Goal: Book appointment/travel/reservation: Book appointment/travel/reservation

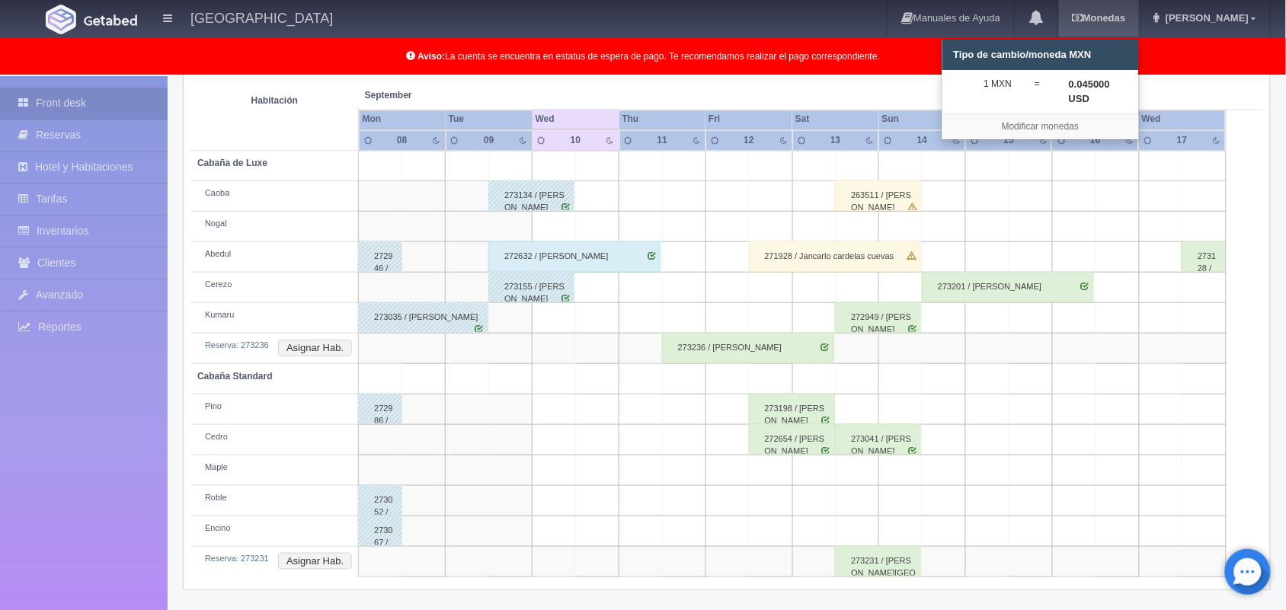
scroll to position [273, 0]
click at [1271, 301] on div "Últimas Reservas [GEOGRAPHIC_DATA] Solicitar Mantenimiento Regresar [DATE] [DAT…" at bounding box center [726, 275] width 1111 height 630
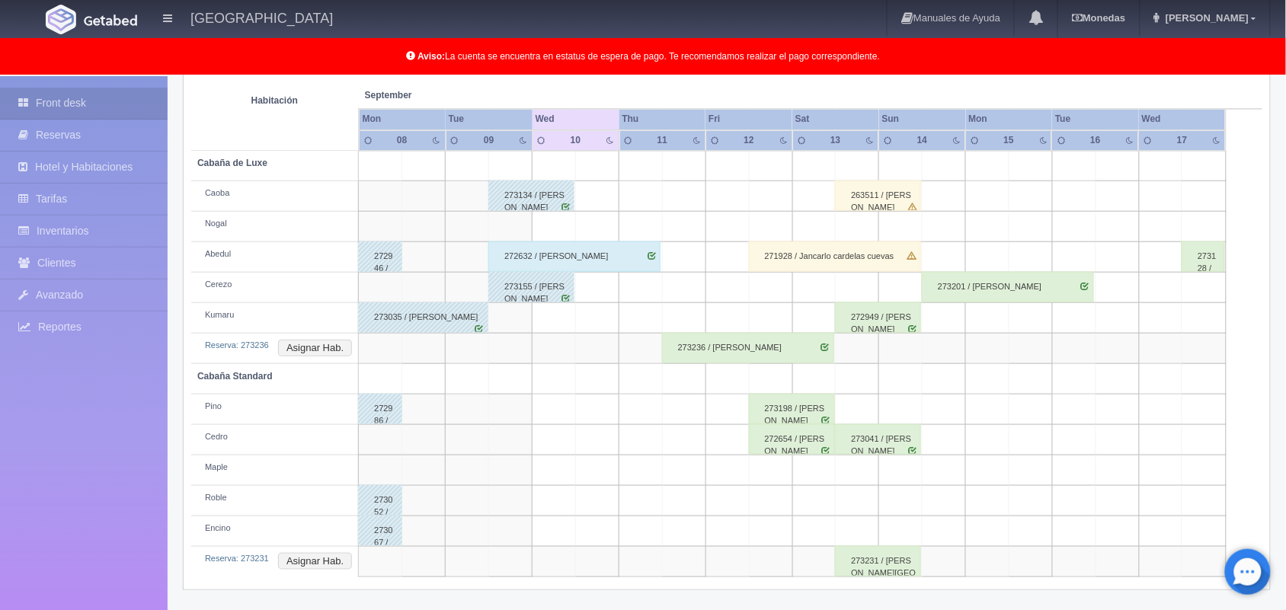
click at [842, 213] on td at bounding box center [857, 227] width 43 height 30
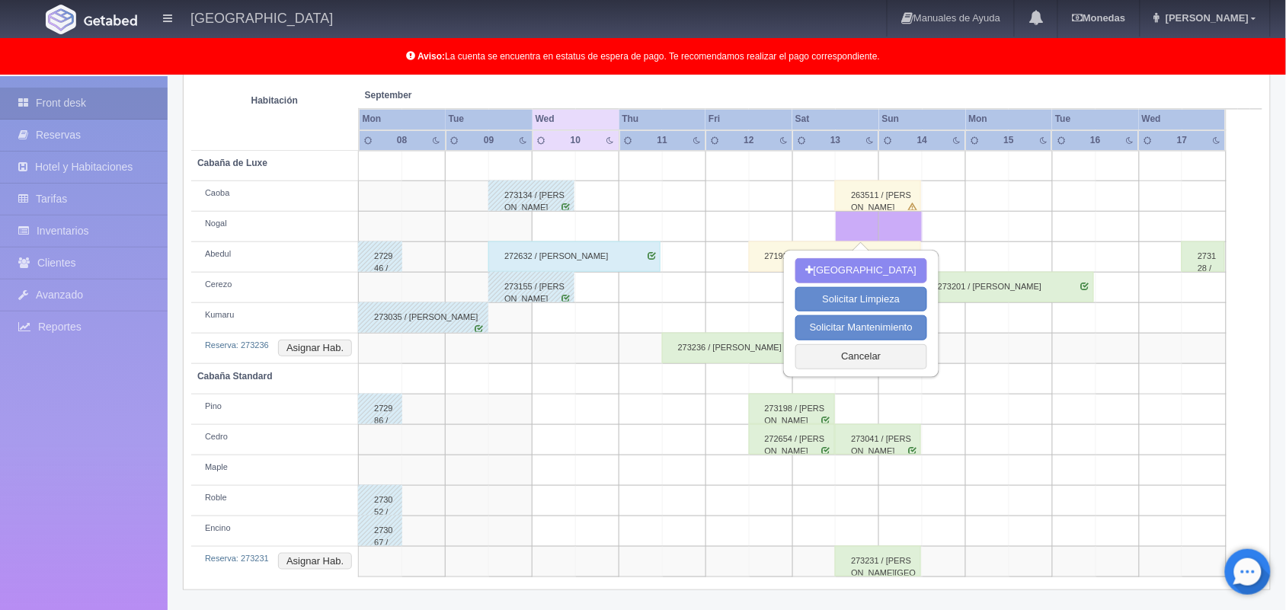
click at [842, 213] on td at bounding box center [857, 227] width 43 height 30
click at [824, 216] on td at bounding box center [813, 227] width 43 height 30
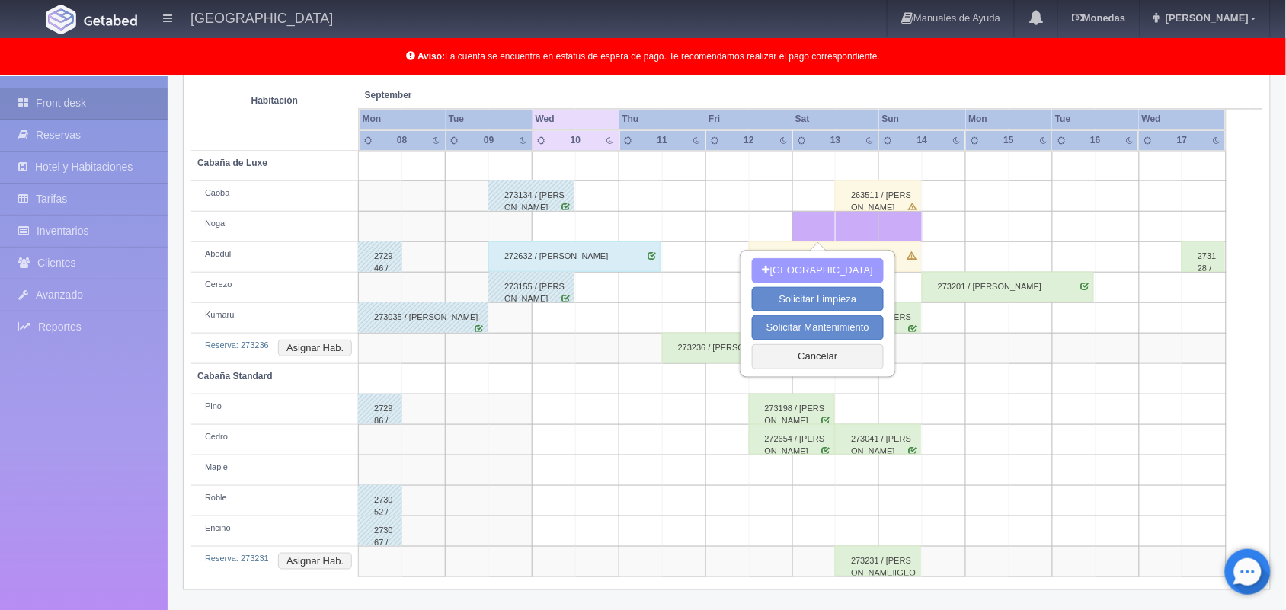
click at [802, 263] on button "Nueva Reserva" at bounding box center [818, 270] width 132 height 25
type input "[DATE]"
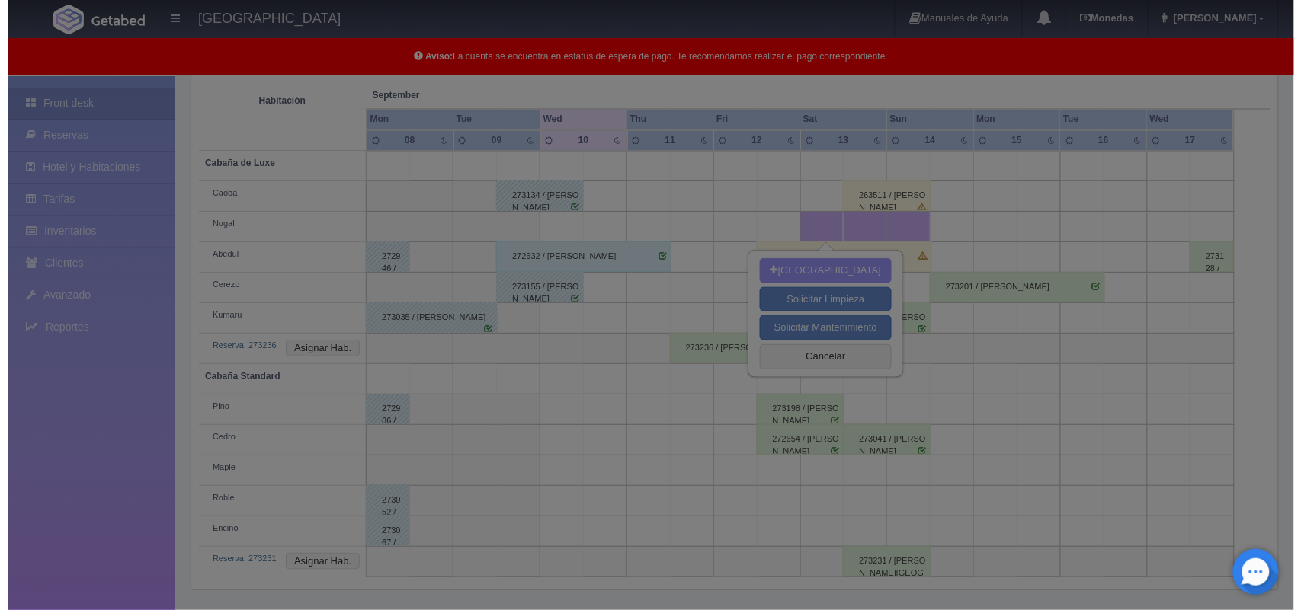
scroll to position [272, 0]
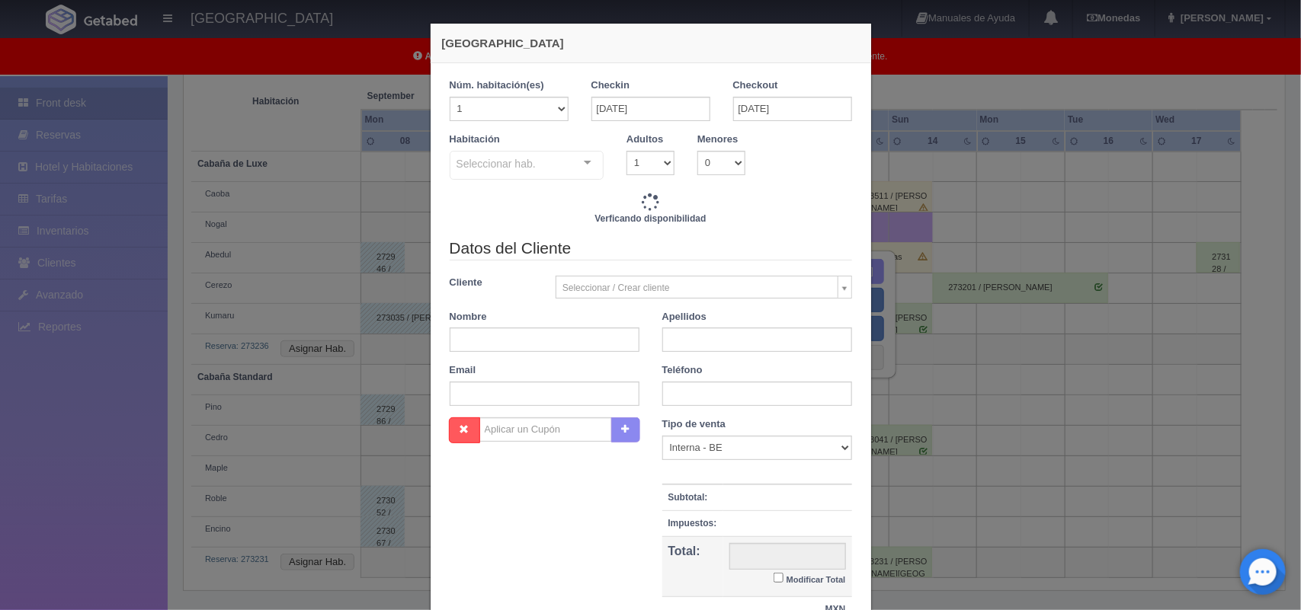
checkbox input "false"
type input "2220.00"
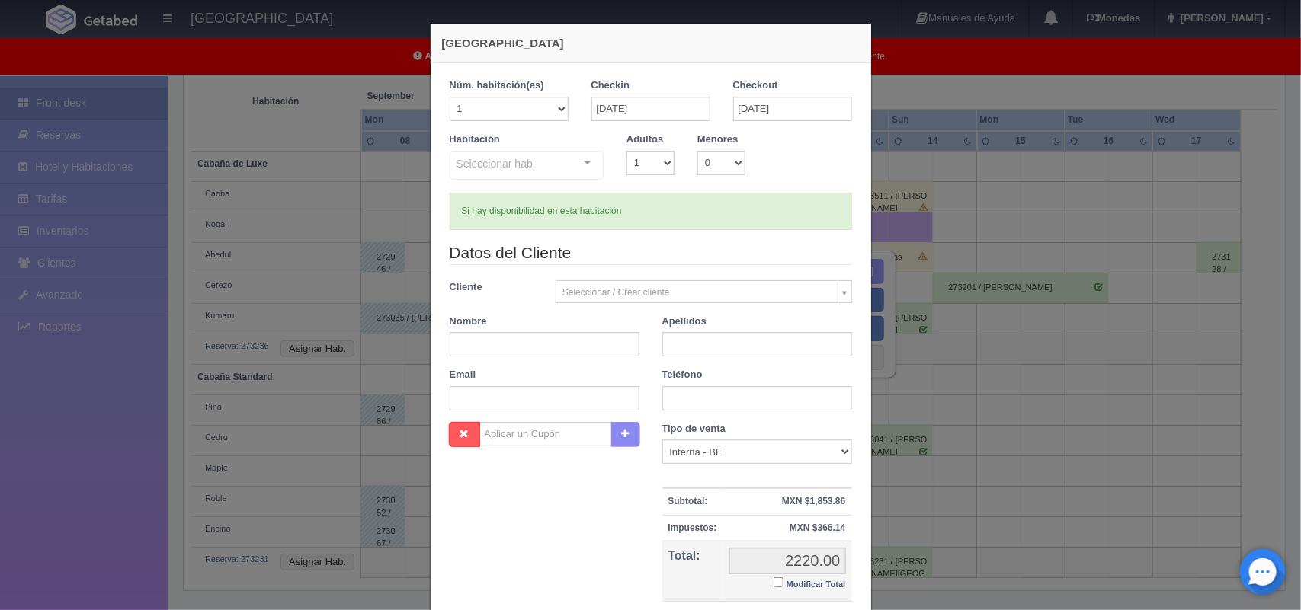
checkbox input "false"
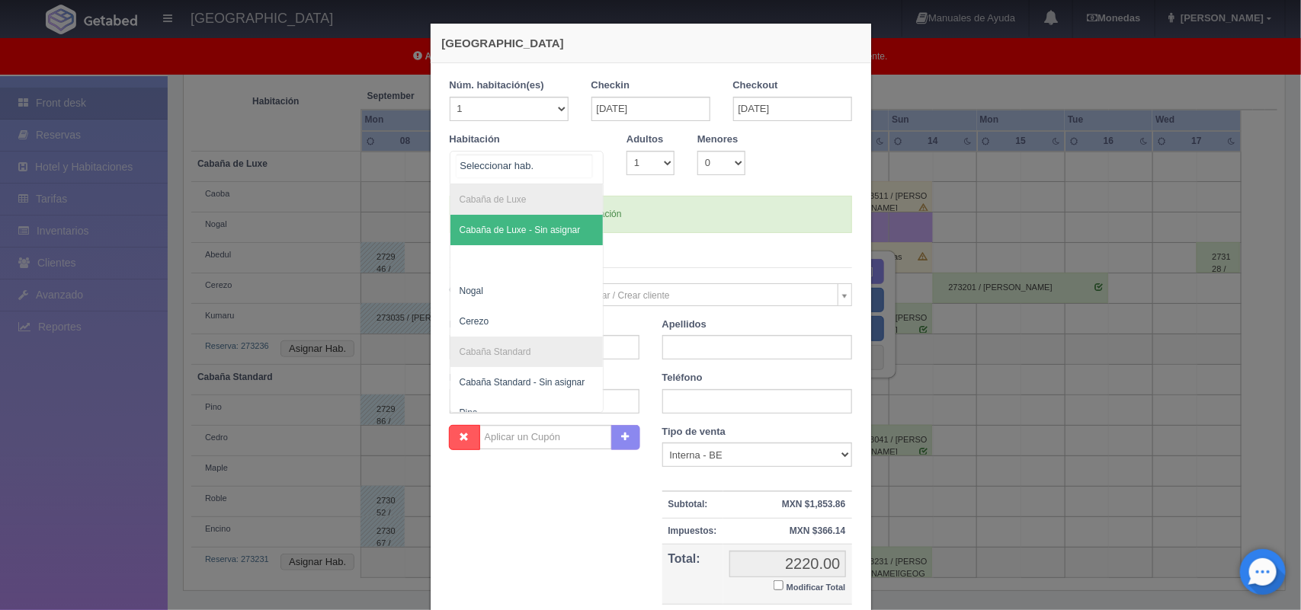
click at [534, 168] on div at bounding box center [527, 168] width 155 height 34
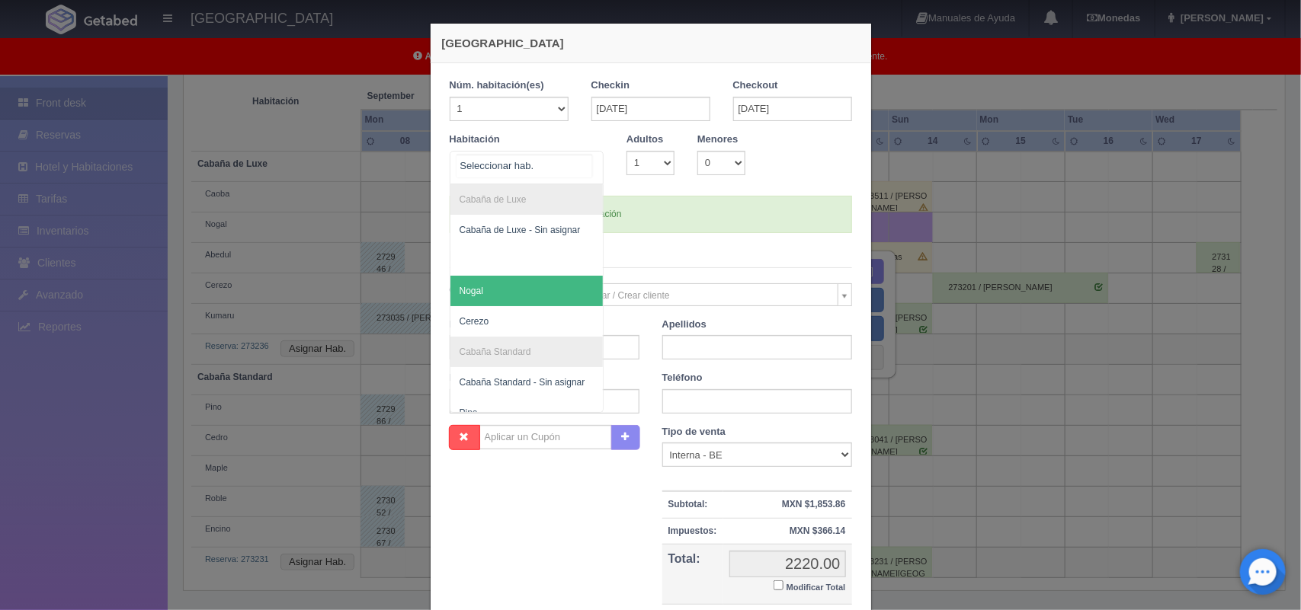
click at [488, 287] on span "Nogal" at bounding box center [526, 291] width 153 height 30
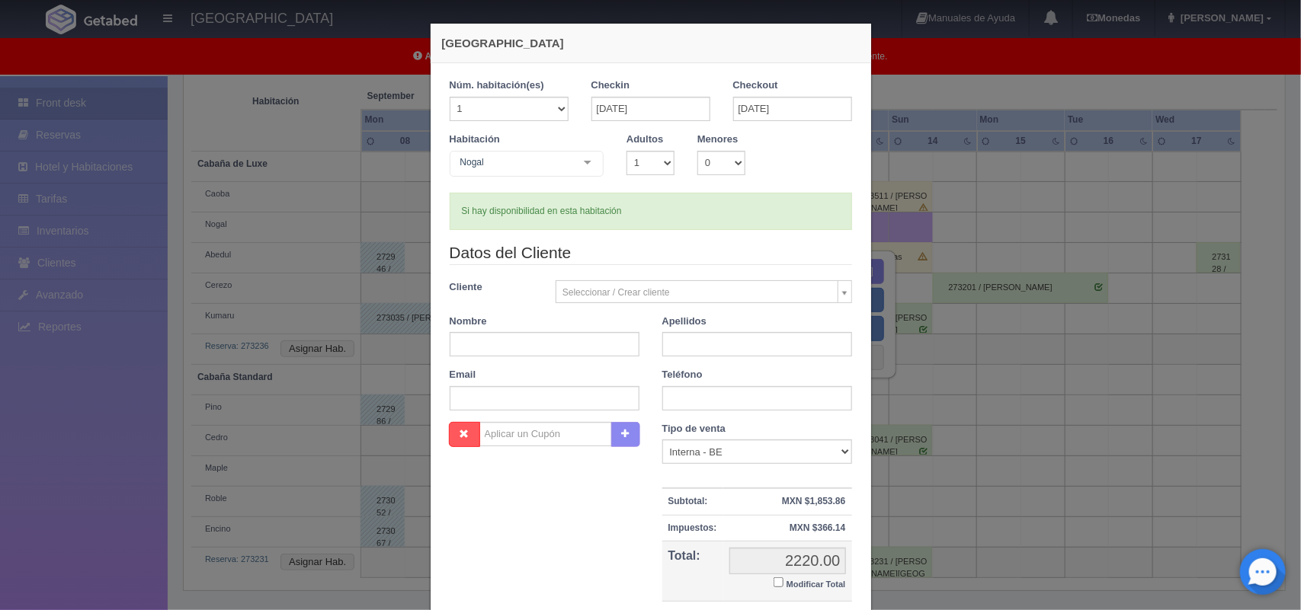
checkbox input "false"
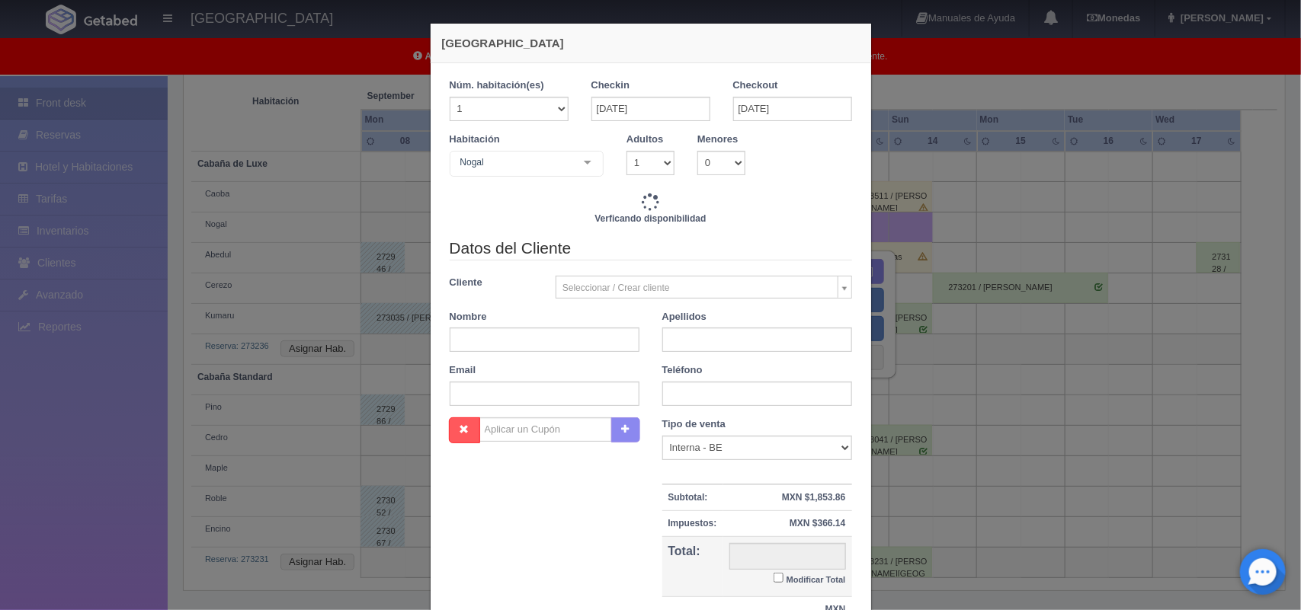
type input "2220.00"
checkbox input "false"
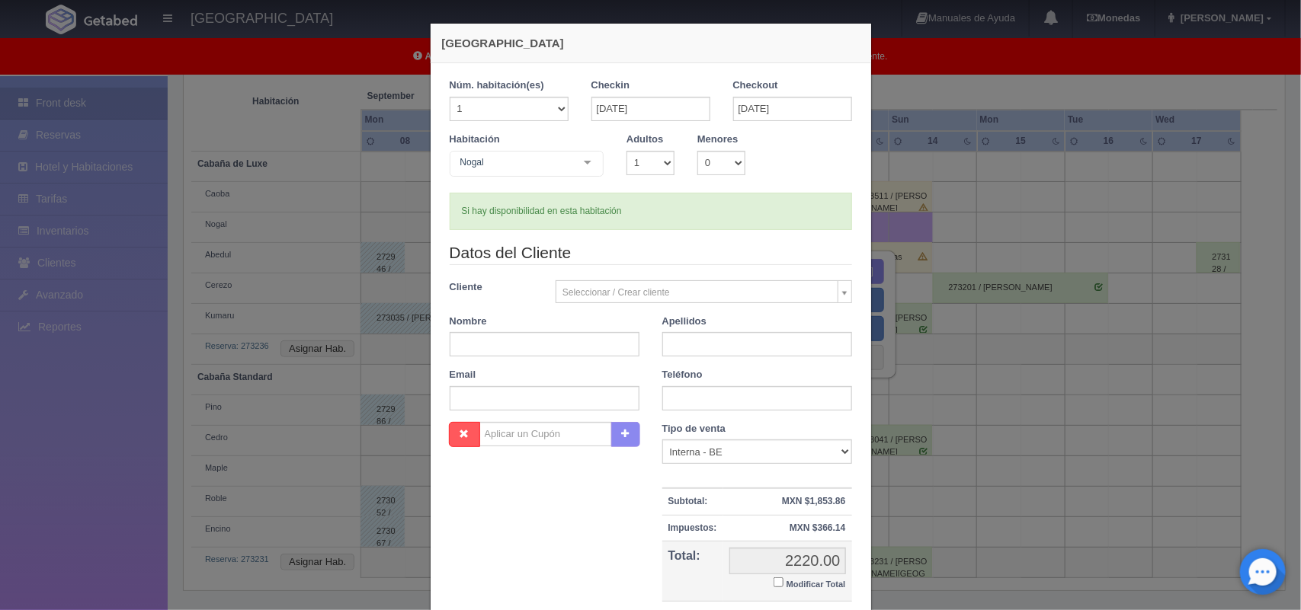
click at [648, 290] on body "Hotel Xacallan Manuales de Ayuda Actualizaciones recientes Monedas Tipo de camb…" at bounding box center [650, 208] width 1301 height 808
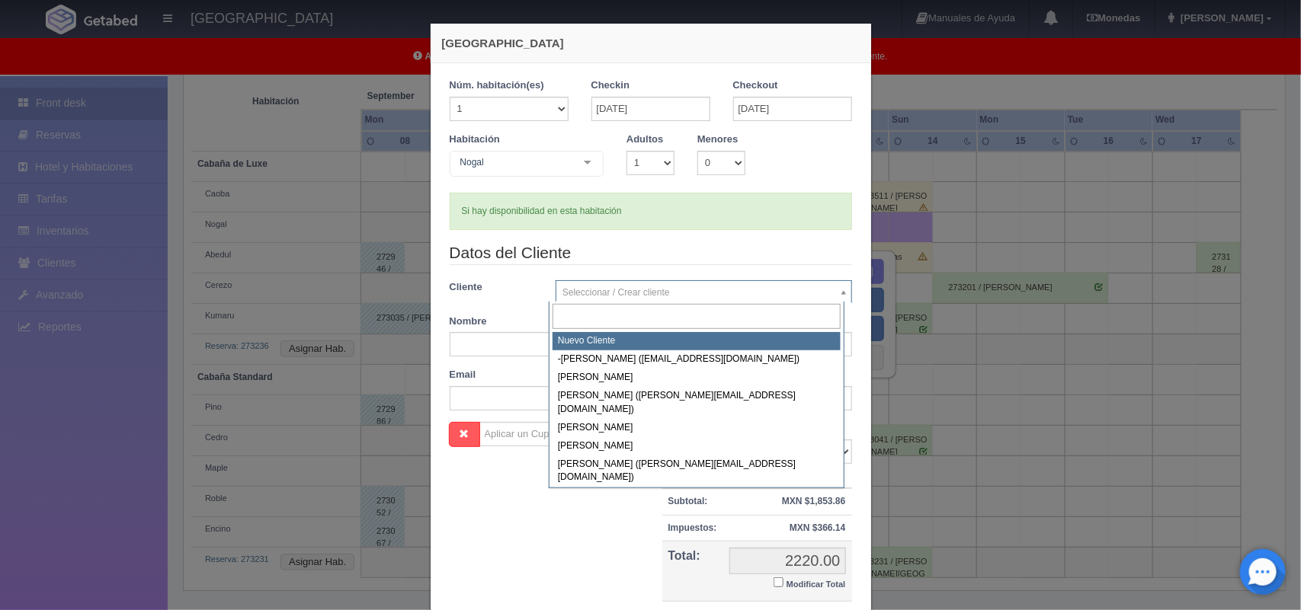
select select "-1"
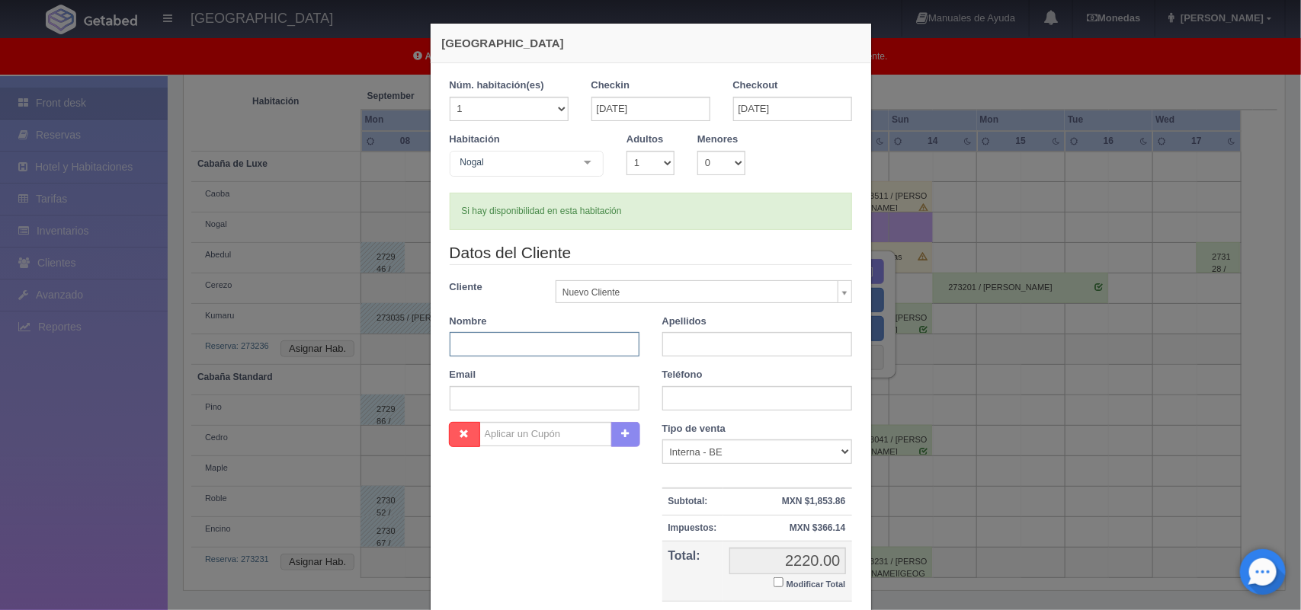
click at [584, 341] on input "text" at bounding box center [545, 344] width 190 height 24
type input "[PERSON_NAME]"
click at [702, 339] on input "text" at bounding box center [757, 344] width 190 height 24
type input "[PERSON_NAME]"
click at [587, 394] on input "text" at bounding box center [545, 398] width 190 height 24
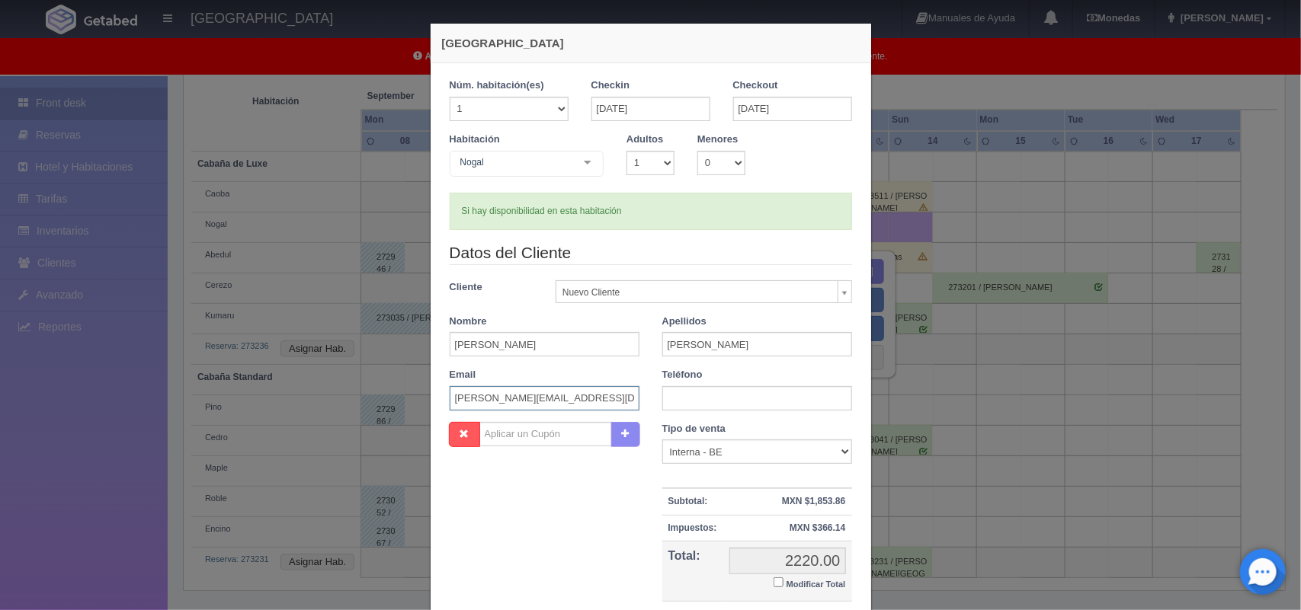
click at [466, 400] on input "ely.ft@hotmail.com" at bounding box center [545, 398] width 190 height 24
click at [467, 401] on input "ely.ft@hotmail.com" at bounding box center [545, 398] width 190 height 24
click at [545, 404] on input "jlvalle7@hotmail.com" at bounding box center [545, 398] width 190 height 24
type input "jlvalle7@yahoo.com.mx"
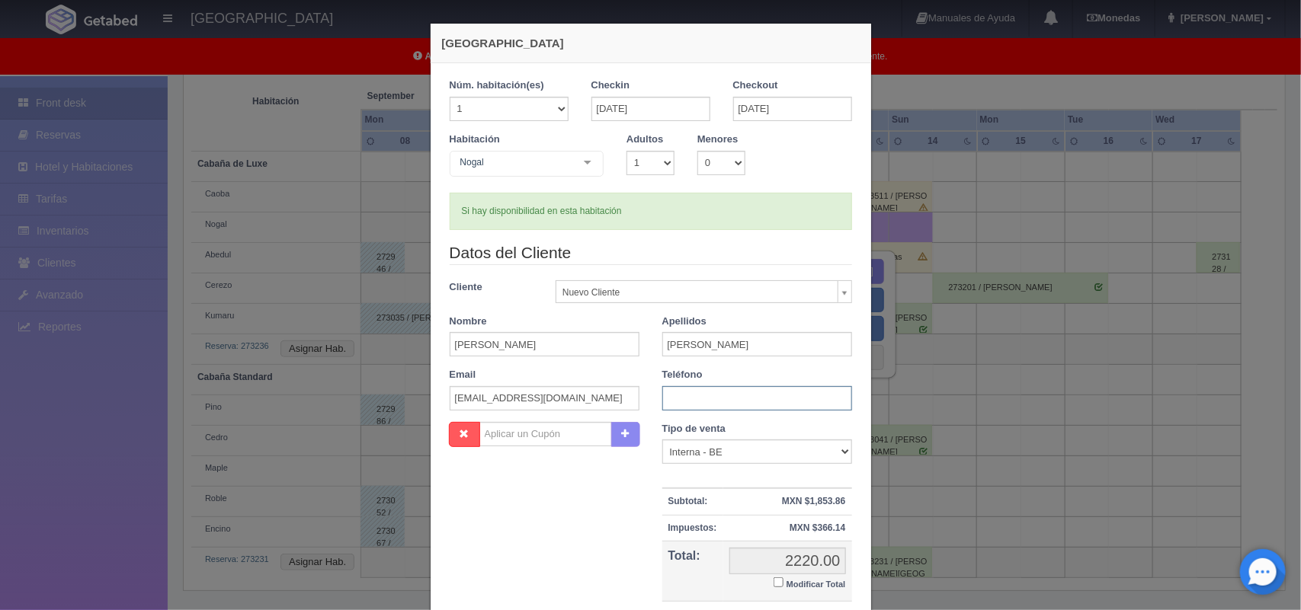
click at [773, 389] on input "text" at bounding box center [757, 398] width 190 height 24
type input "5534361045"
click at [837, 604] on td "MXN" at bounding box center [757, 615] width 190 height 26
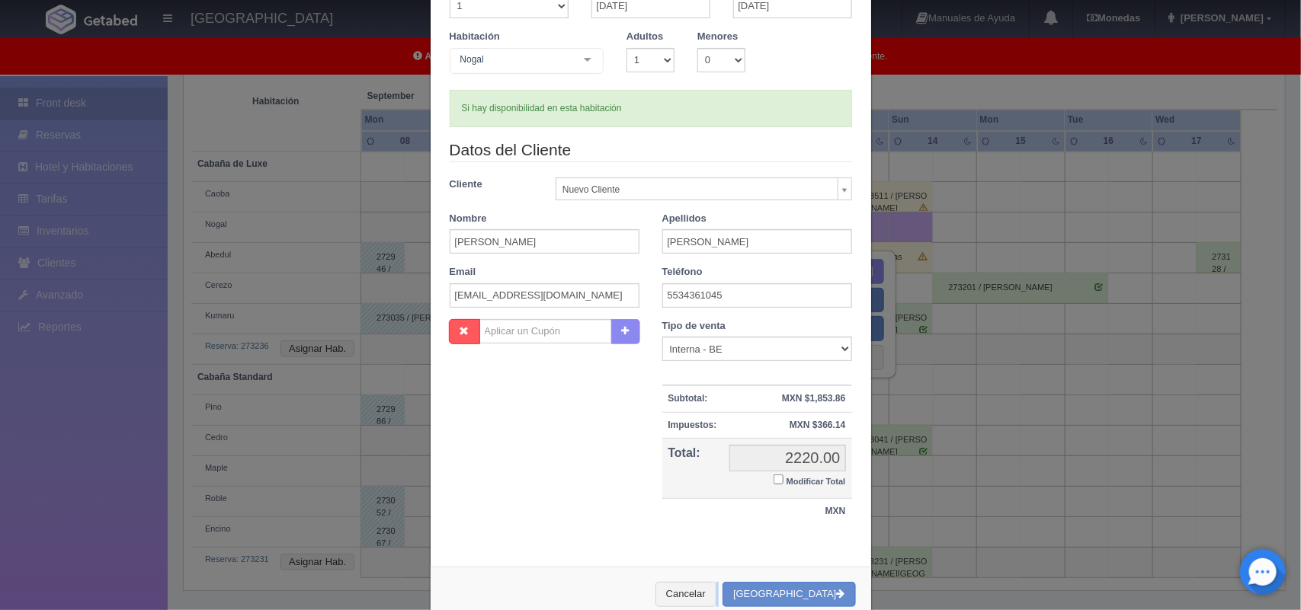
scroll to position [139, 0]
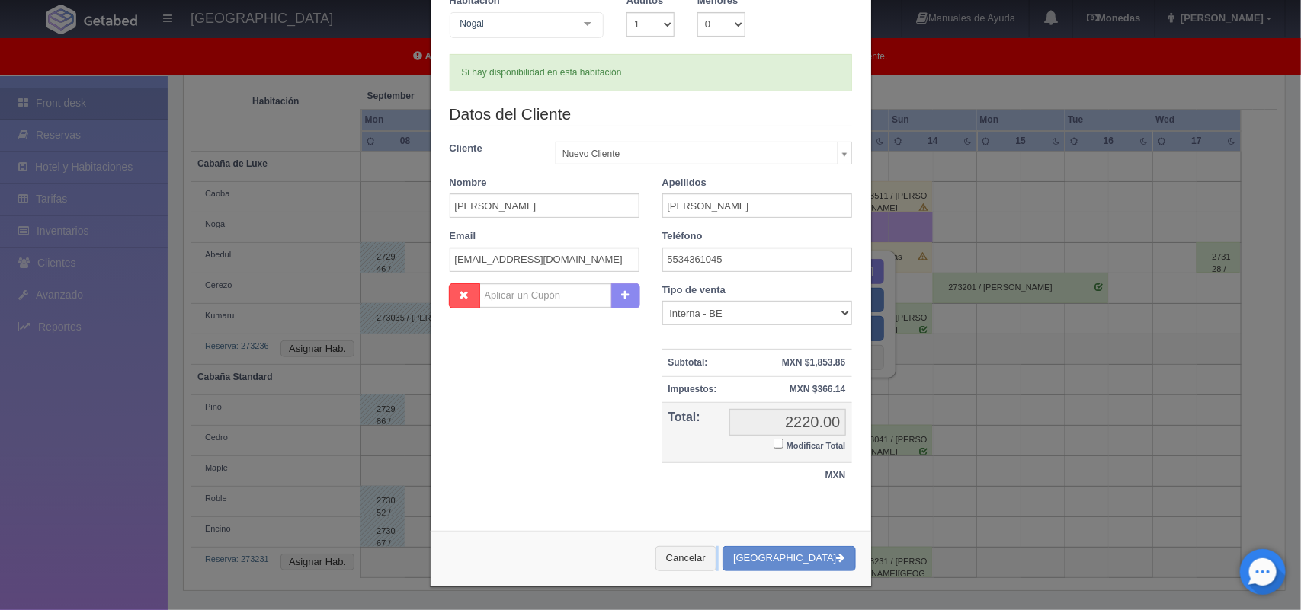
drag, startPoint x: 837, startPoint y: 604, endPoint x: 836, endPoint y: 581, distance: 23.6
click at [836, 581] on div "Nueva Reserva 1 Núm. habitación(es) 1 2 3 4 5 6 7 8 9 10 11 12 13 14 15 16 17 1…" at bounding box center [651, 235] width 442 height 703
drag, startPoint x: 853, startPoint y: 78, endPoint x: 832, endPoint y: 52, distance: 34.2
click at [832, 52] on div "1 Núm. habitación(es) 1 2 3 4 5 6 7 8 9 10 11 12 13 14 15 16 17 18 19 20 Checki…" at bounding box center [650, 222] width 440 height 595
click at [755, 9] on div "Habitación Nogal Cabaña de Luxe Cabaña de Luxe - Sin asignar Nogal Cerezo Cabañ…" at bounding box center [650, 24] width 425 height 60
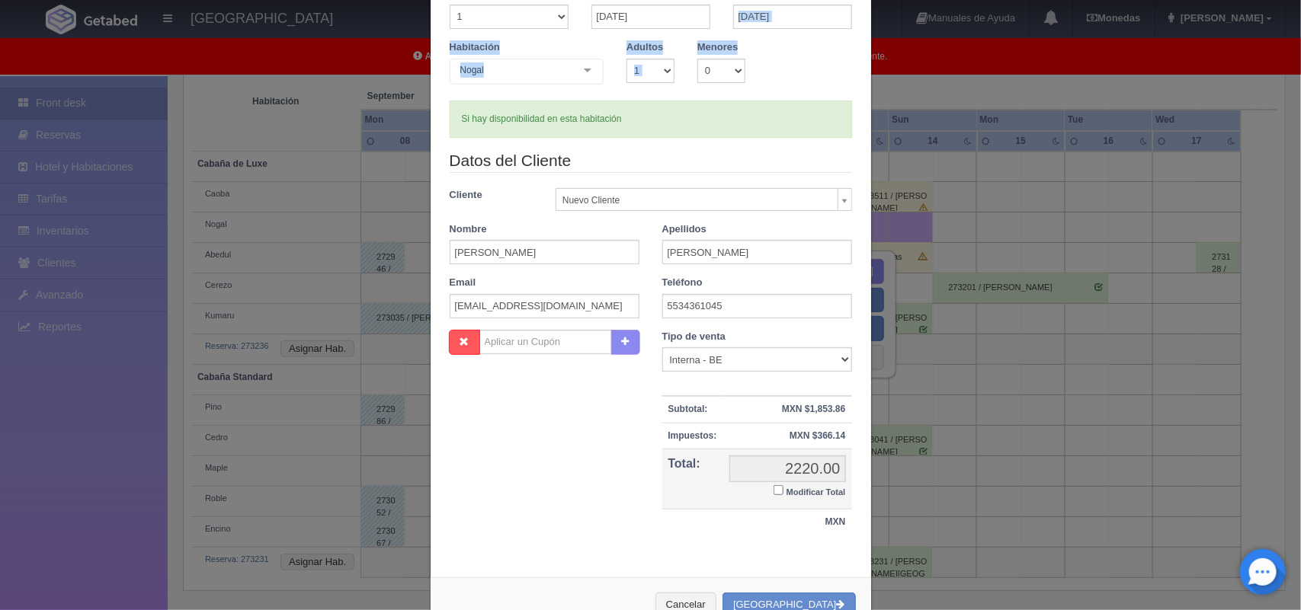
scroll to position [0, 0]
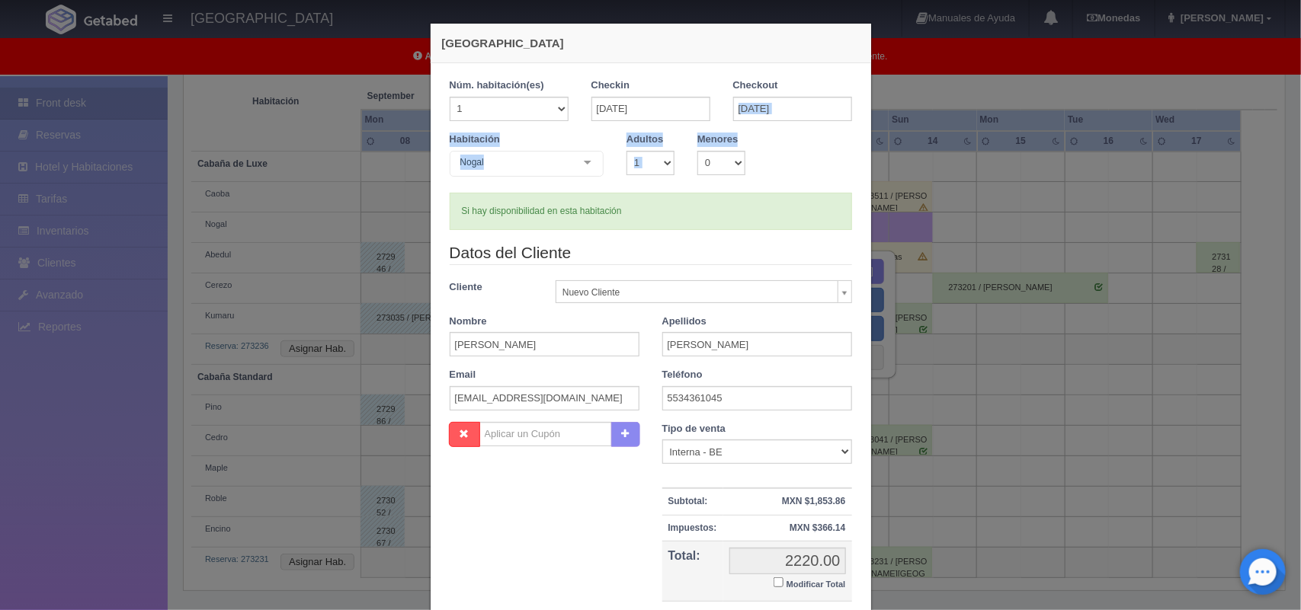
drag, startPoint x: 755, startPoint y: 9, endPoint x: 799, endPoint y: 128, distance: 126.5
click at [799, 128] on div "1 Núm. habitación(es) 1 2 3 4 5 6 7 8 9 10 11 12 13 14 15 16 17 18 19 20 Checki…" at bounding box center [651, 153] width 402 height 151
click at [799, 128] on div "Checkout 14-09-2025" at bounding box center [793, 105] width 142 height 54
click at [657, 158] on select "1 2 3 4 5 6 7 8 9 10" at bounding box center [650, 163] width 48 height 24
select select "2"
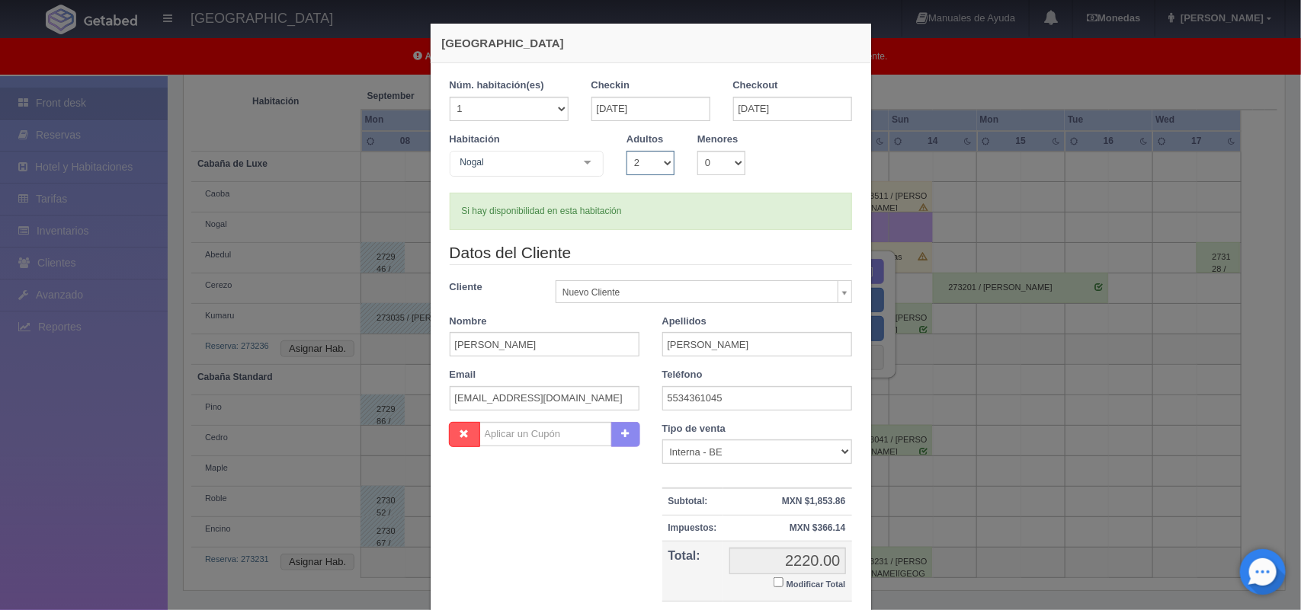
click at [626, 151] on select "1 2 3 4 5 6 7 8 9 10" at bounding box center [650, 163] width 48 height 24
checkbox input "false"
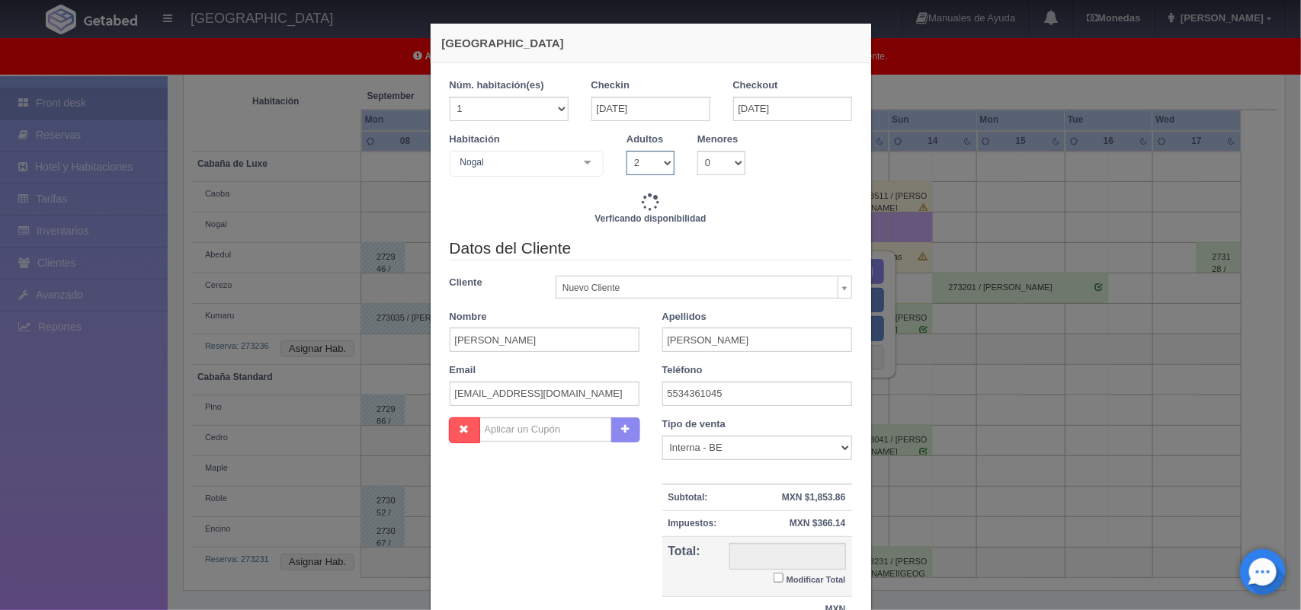
type input "2220.00"
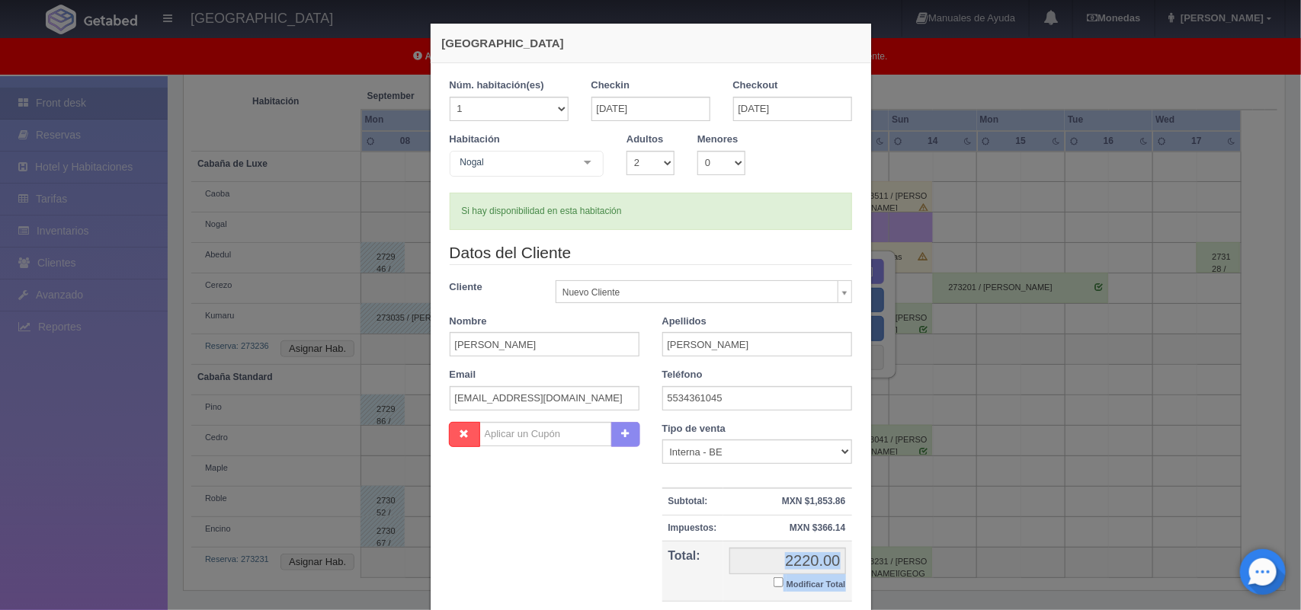
drag, startPoint x: 840, startPoint y: 599, endPoint x: 799, endPoint y: 558, distance: 58.7
click at [799, 558] on td "2220.00 2220.00 Modificar Total" at bounding box center [787, 571] width 129 height 61
click at [799, 558] on input "2220.00" at bounding box center [787, 561] width 117 height 27
click at [797, 557] on input "2220.00" at bounding box center [787, 561] width 117 height 27
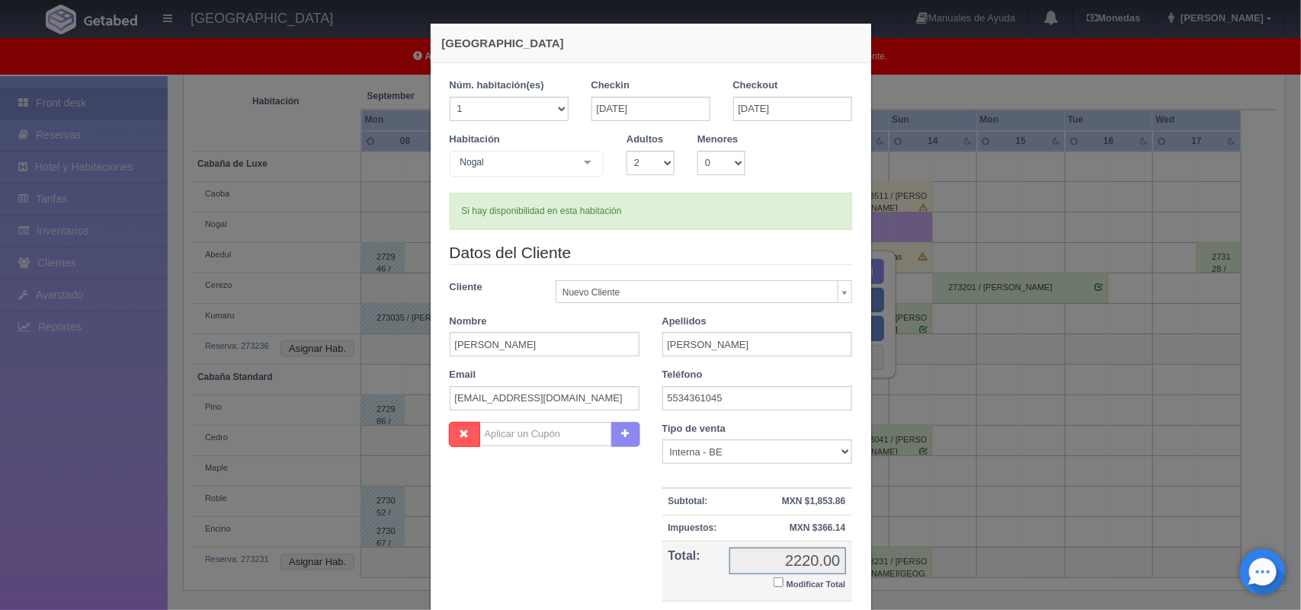
click at [798, 561] on input "2220.00" at bounding box center [787, 561] width 117 height 27
drag, startPoint x: 682, startPoint y: 585, endPoint x: 787, endPoint y: 587, distance: 105.2
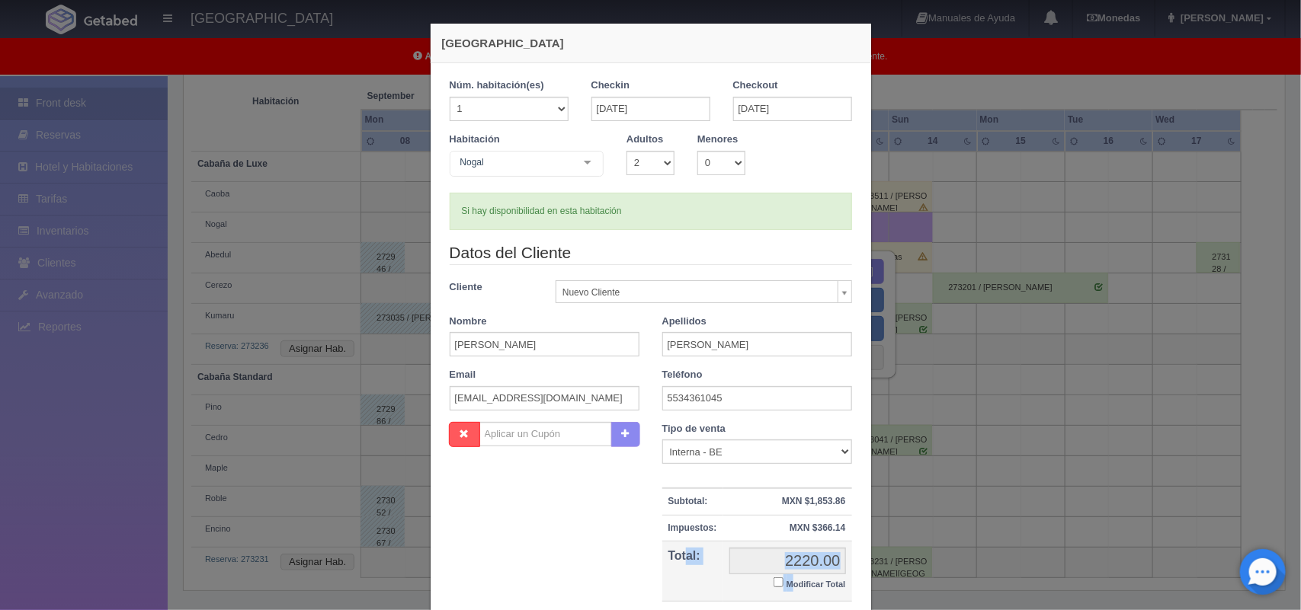
click at [787, 587] on tr "Total: 2220.00 2220.00 Modificar Total" at bounding box center [757, 571] width 190 height 61
click at [815, 571] on input "2220.00" at bounding box center [787, 561] width 117 height 27
click at [773, 587] on input "Modificar Total" at bounding box center [778, 583] width 10 height 10
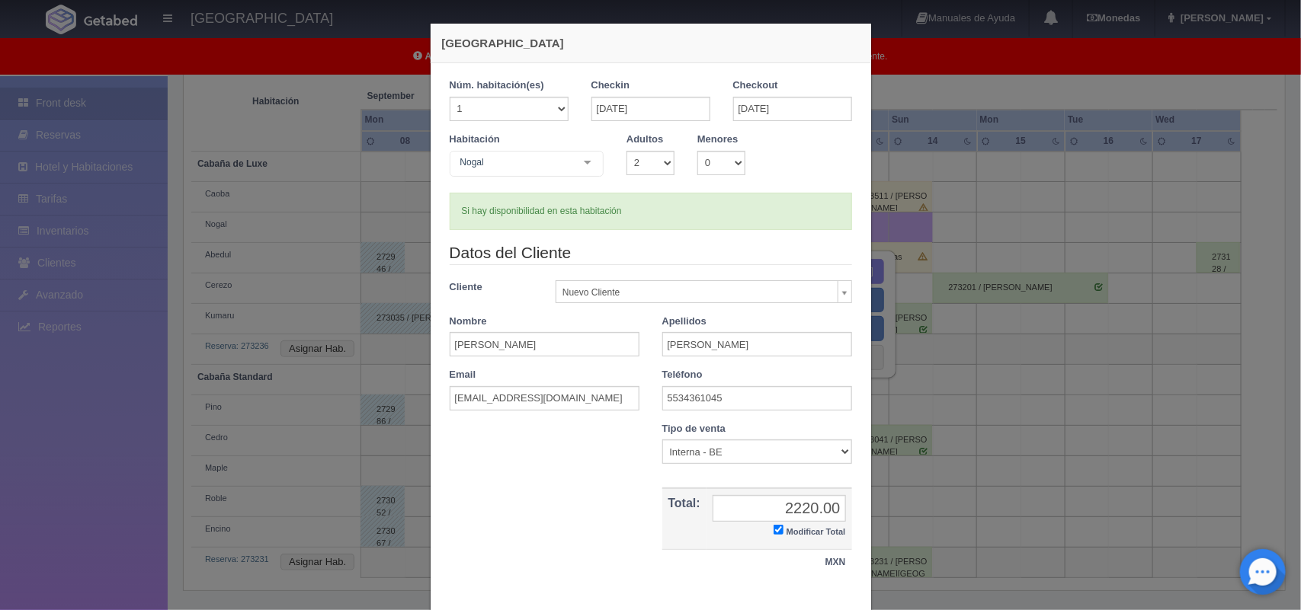
click at [768, 587] on div "Nombre Cupón : Descuentos : Tipo de venta Correo Electronico Interna - BE Llama…" at bounding box center [650, 506] width 425 height 169
click at [781, 542] on td "2220.00 2220.00 Modificar Total" at bounding box center [779, 518] width 146 height 61
click at [773, 530] on input "Modificar Total" at bounding box center [778, 530] width 10 height 10
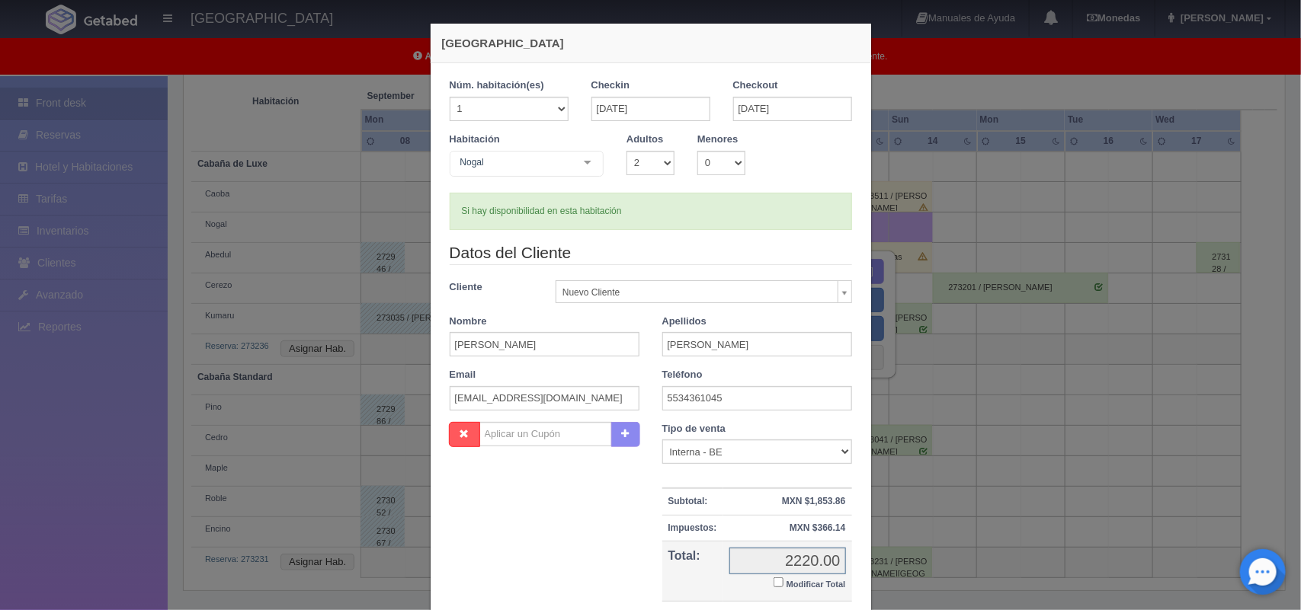
click at [783, 561] on input "2220.00" at bounding box center [787, 561] width 117 height 27
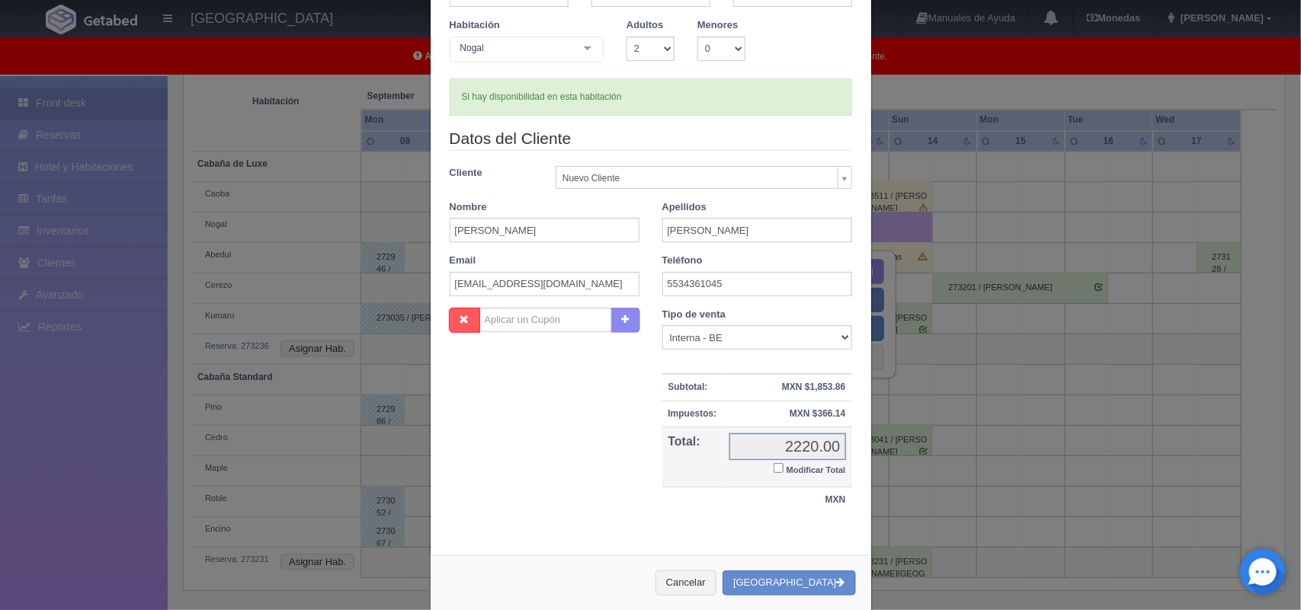
scroll to position [139, 0]
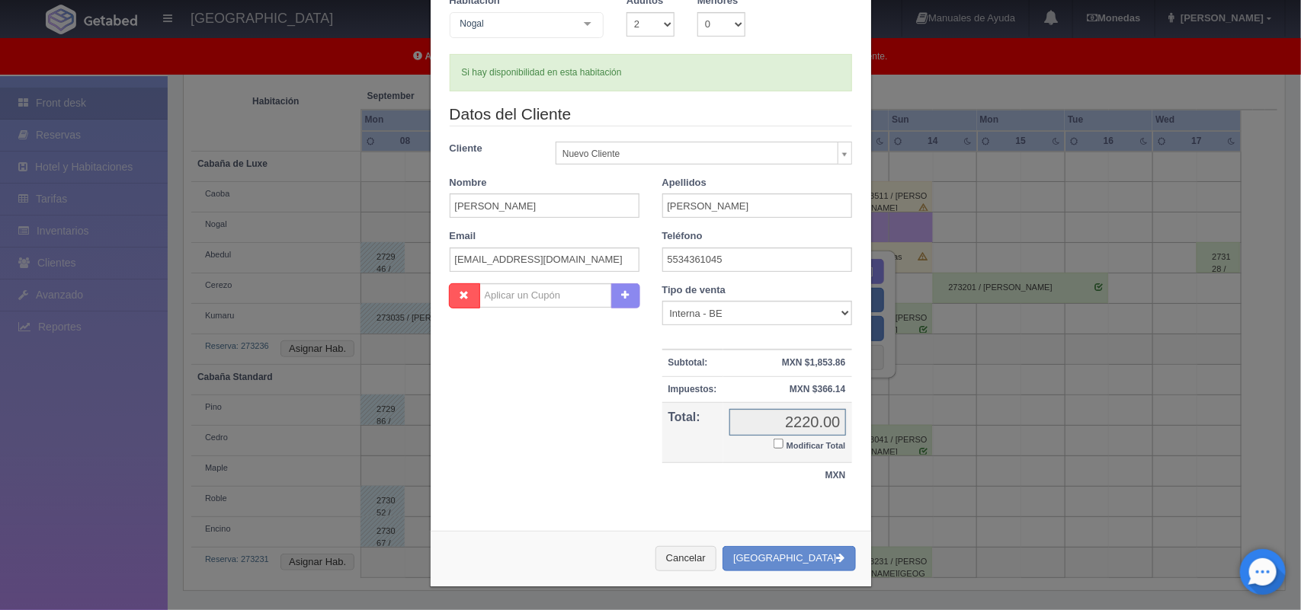
click at [804, 427] on input "2220.00" at bounding box center [787, 422] width 117 height 27
click at [799, 425] on input "2220.00" at bounding box center [787, 422] width 117 height 27
click at [758, 410] on input "2220.00" at bounding box center [787, 422] width 117 height 27
click at [808, 427] on input "2220.00" at bounding box center [787, 422] width 117 height 27
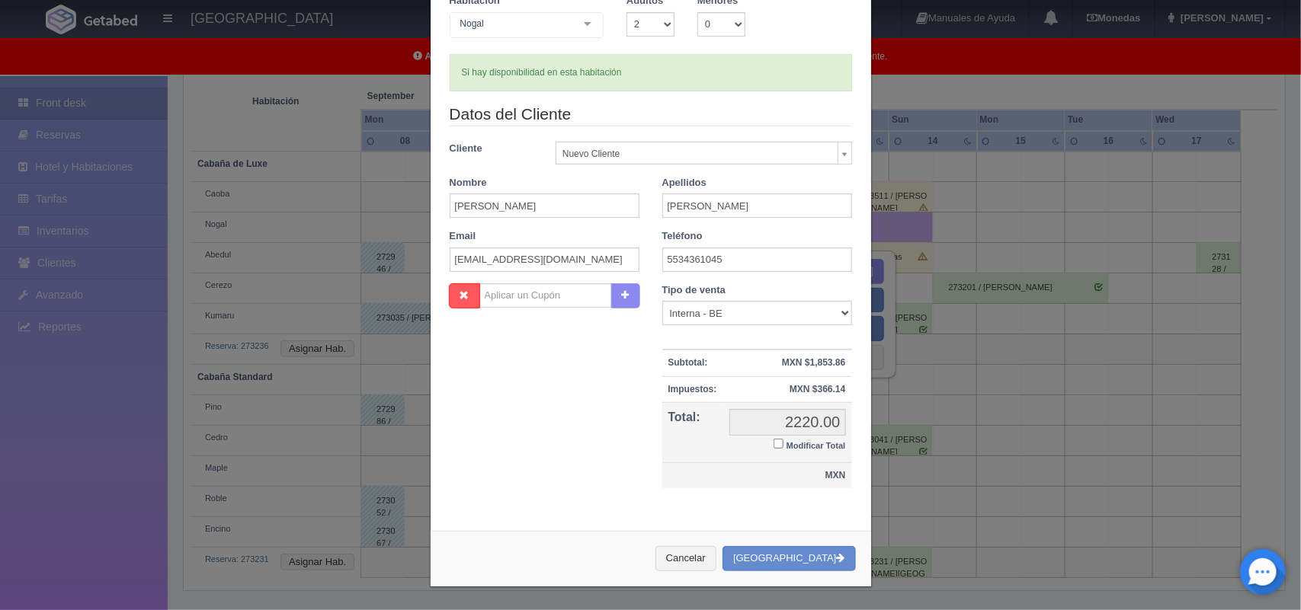
click at [699, 482] on td "MXN" at bounding box center [757, 476] width 190 height 26
click at [809, 418] on input "2220.00" at bounding box center [787, 422] width 117 height 27
click at [759, 423] on input "2220.00" at bounding box center [787, 422] width 117 height 27
click at [795, 429] on input "2220.00" at bounding box center [787, 422] width 117 height 27
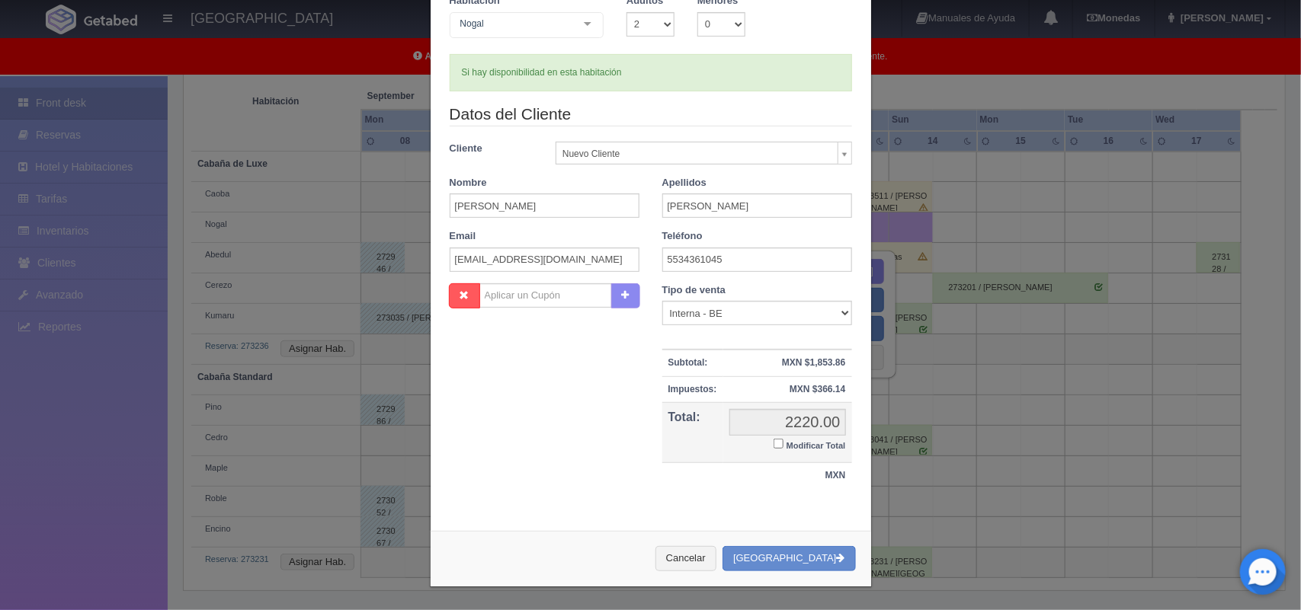
click at [808, 436] on label "Modificar Total" at bounding box center [809, 445] width 72 height 18
click at [783, 439] on input "Modificar Total" at bounding box center [778, 444] width 10 height 10
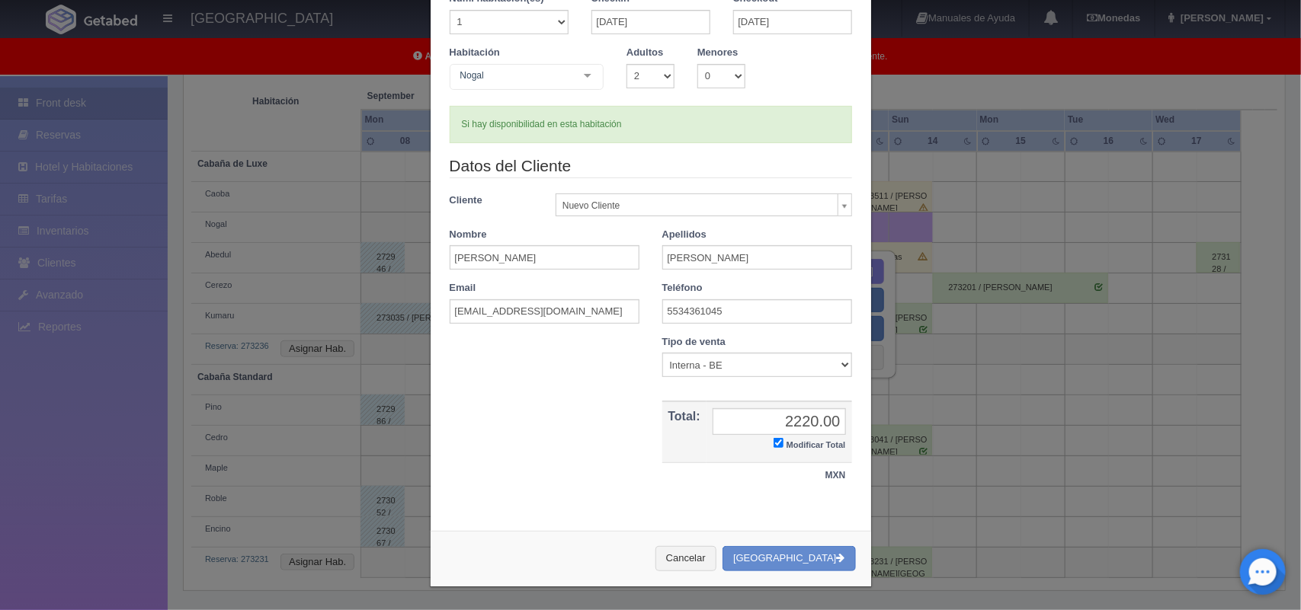
click at [809, 433] on td "2220.00 2220.00 Modificar Total" at bounding box center [779, 432] width 146 height 61
click at [773, 446] on input "Modificar Total" at bounding box center [778, 443] width 10 height 10
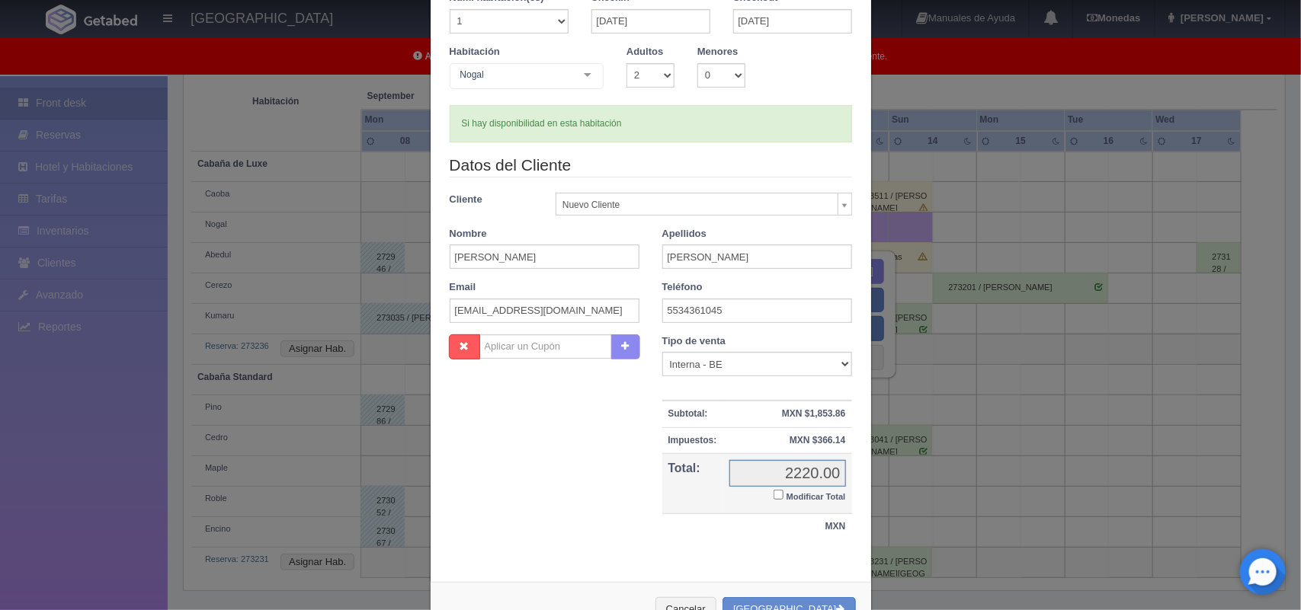
click at [817, 465] on input "2220.00" at bounding box center [787, 473] width 117 height 27
click at [813, 482] on input "2220.00" at bounding box center [787, 473] width 117 height 27
click at [773, 495] on input "Modificar Total" at bounding box center [778, 495] width 10 height 10
checkbox input "true"
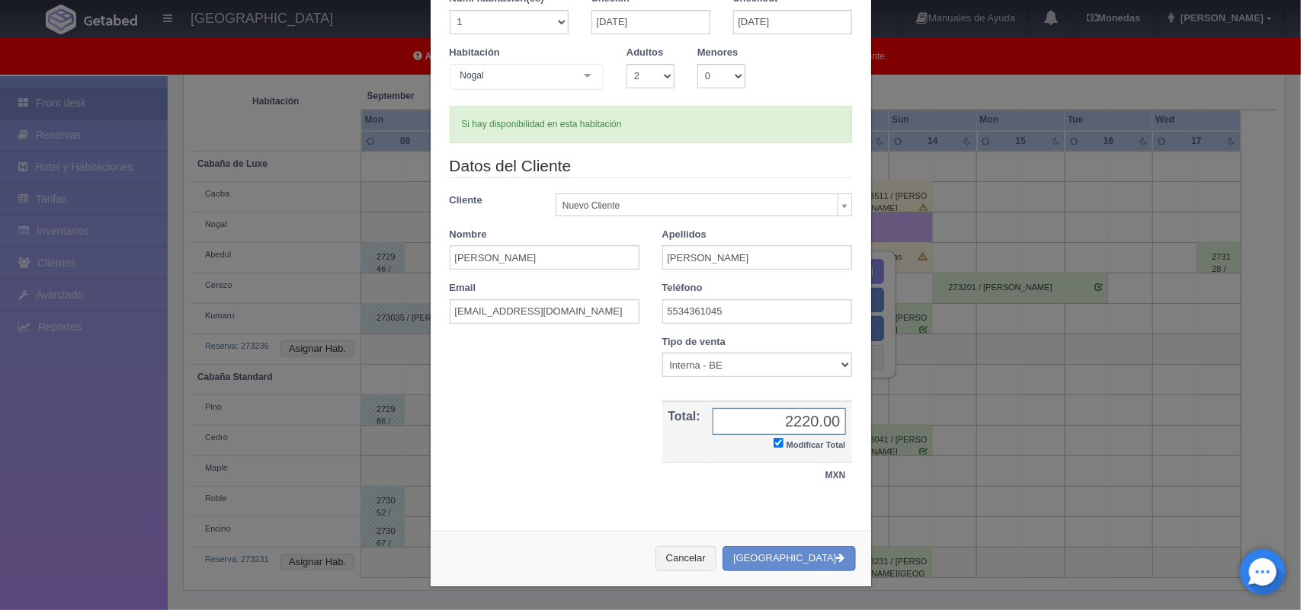
click at [817, 424] on input "2220.00" at bounding box center [778, 421] width 133 height 27
type input "3,820.00"
click at [785, 564] on button "[GEOGRAPHIC_DATA]" at bounding box center [788, 558] width 133 height 25
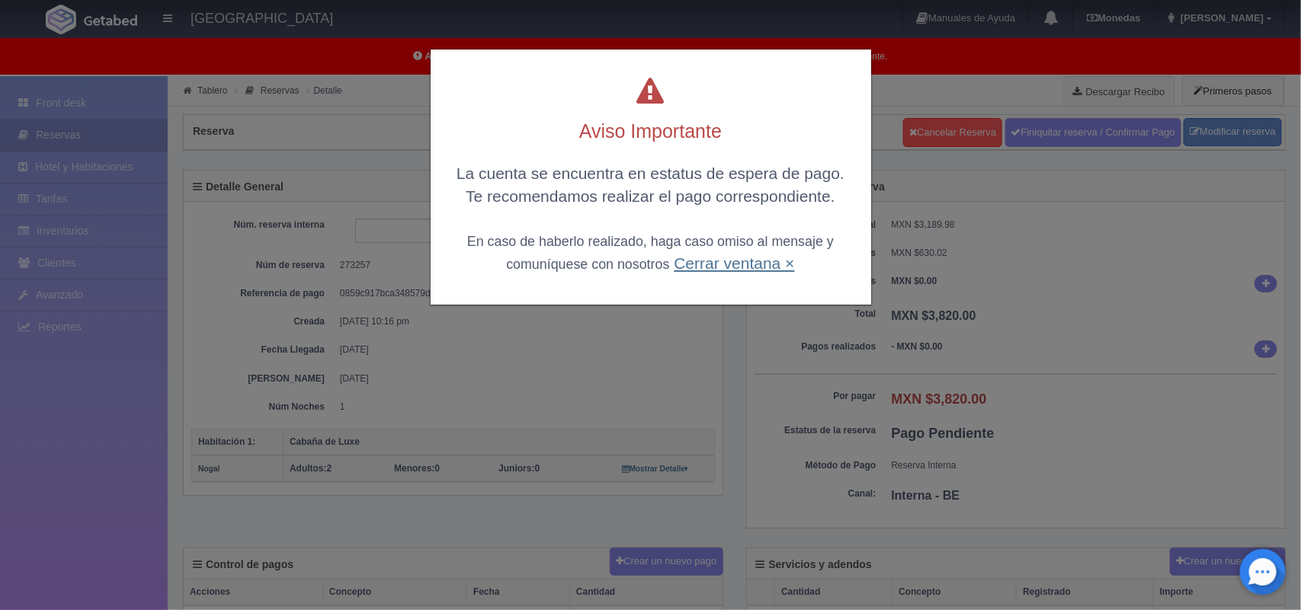
click at [779, 255] on link "Cerrar ventana ×" at bounding box center [734, 263] width 120 height 18
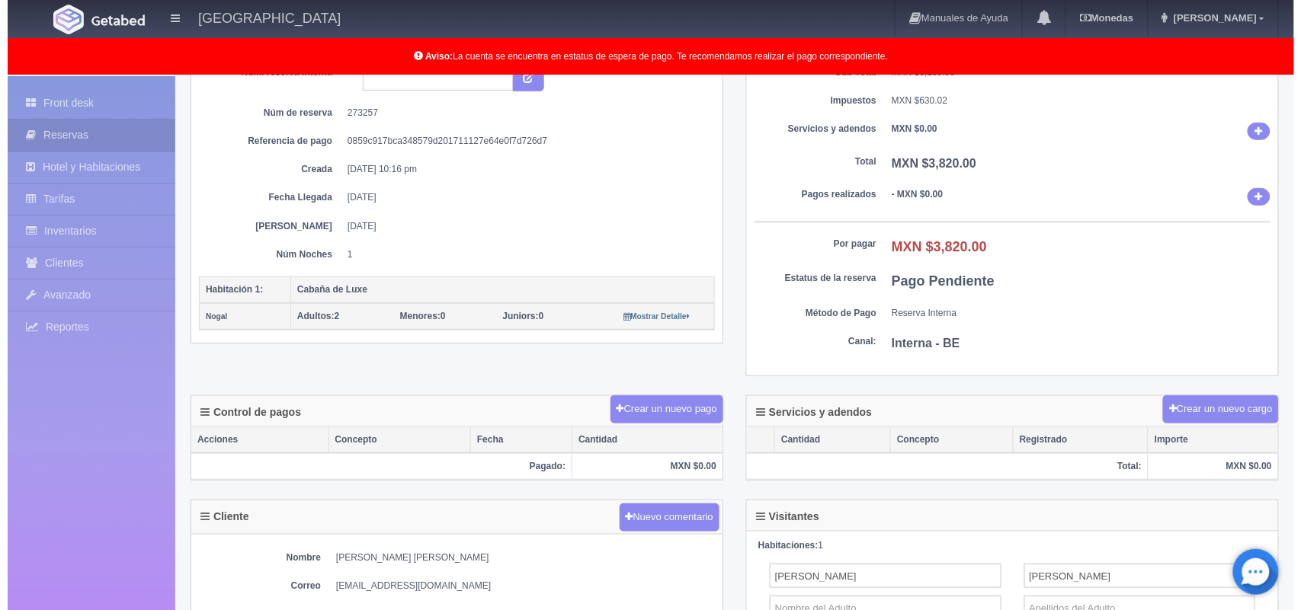
scroll to position [190, 0]
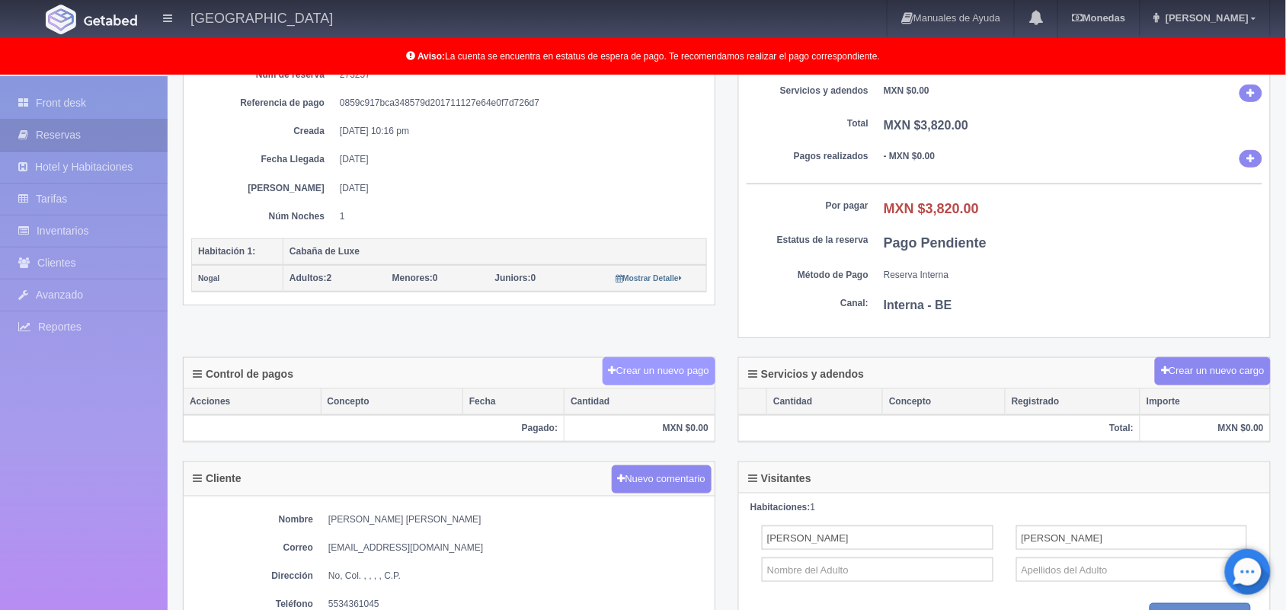
click at [696, 371] on button "Crear un nuevo pago" at bounding box center [659, 371] width 113 height 28
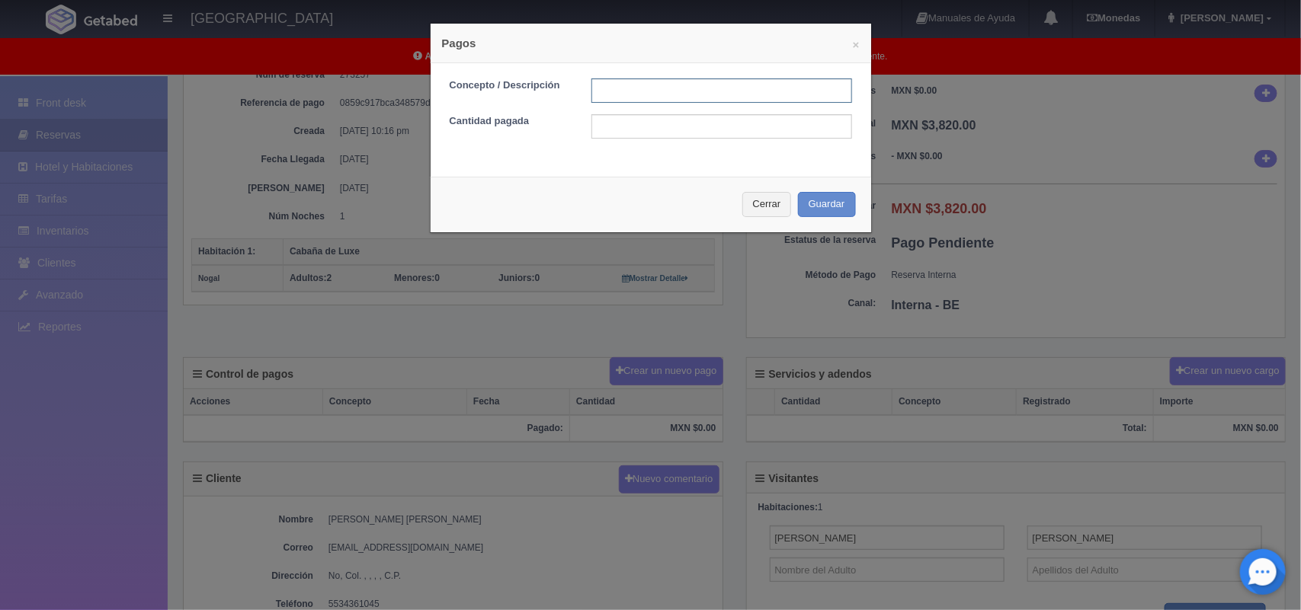
click at [702, 101] on input "text" at bounding box center [721, 90] width 261 height 24
type input "Pago transferencia"
click at [721, 160] on div "Concepto / Descripción Pago transferencia Cantidad pagada" at bounding box center [650, 114] width 440 height 102
click at [683, 139] on input "text" at bounding box center [721, 126] width 261 height 24
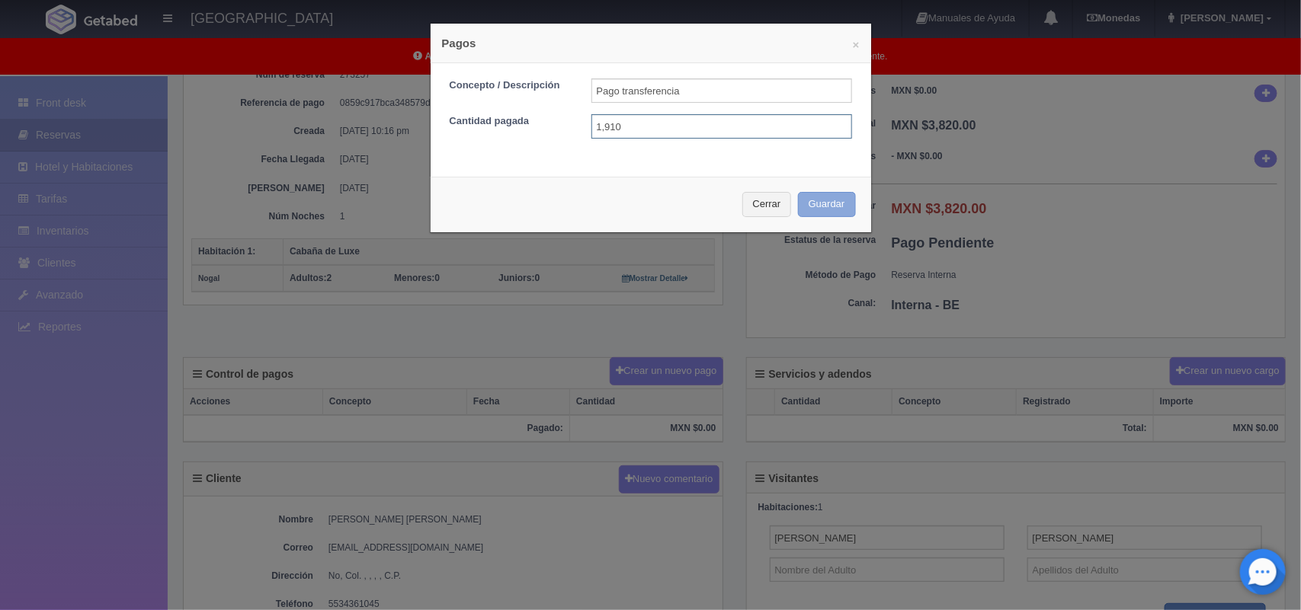
type input "1,910"
click at [827, 208] on button "Guardar" at bounding box center [827, 204] width 58 height 25
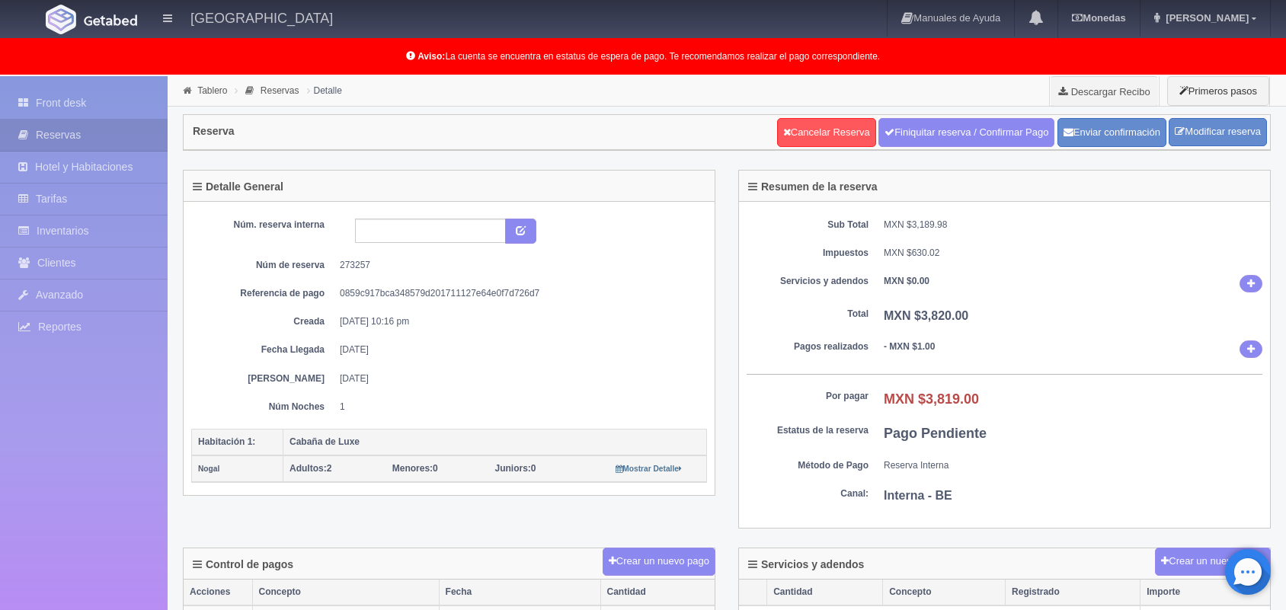
scroll to position [190, 0]
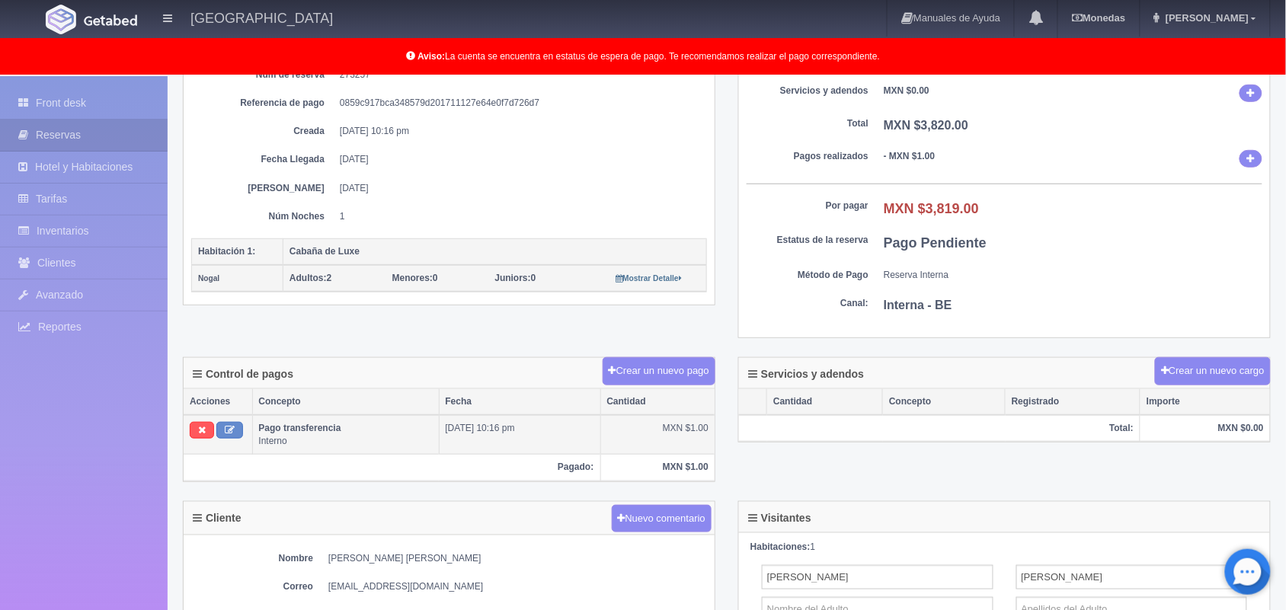
click at [683, 454] on td "MXN $1.00" at bounding box center [657, 435] width 114 height 40
click at [678, 373] on button "Crear un nuevo pago" at bounding box center [659, 371] width 113 height 28
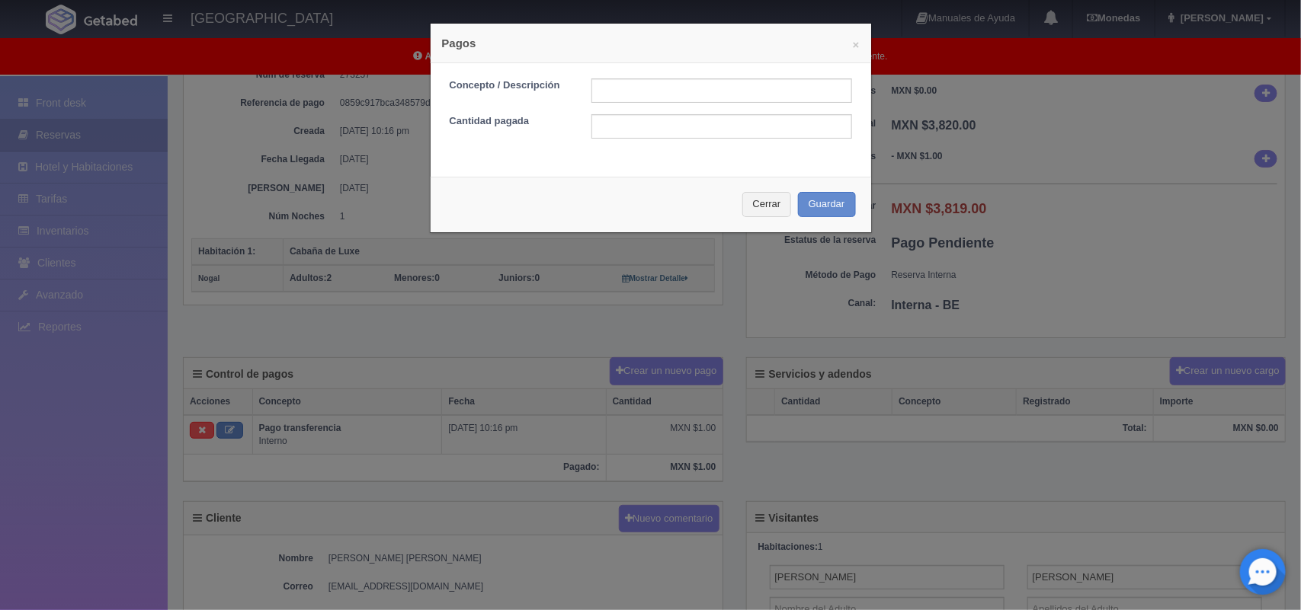
click at [302, 488] on div "× Pagos Concepto / Descripción Cantidad pagada Cerrar Guardar" at bounding box center [650, 305] width 1301 height 610
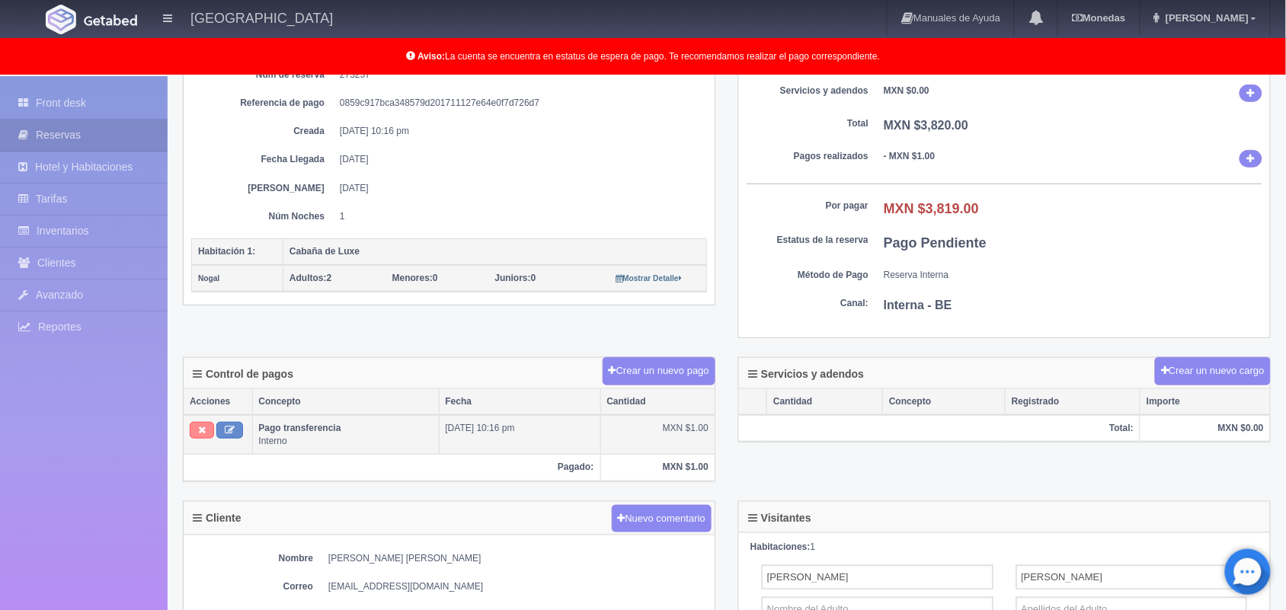
click at [200, 435] on icon at bounding box center [202, 430] width 8 height 10
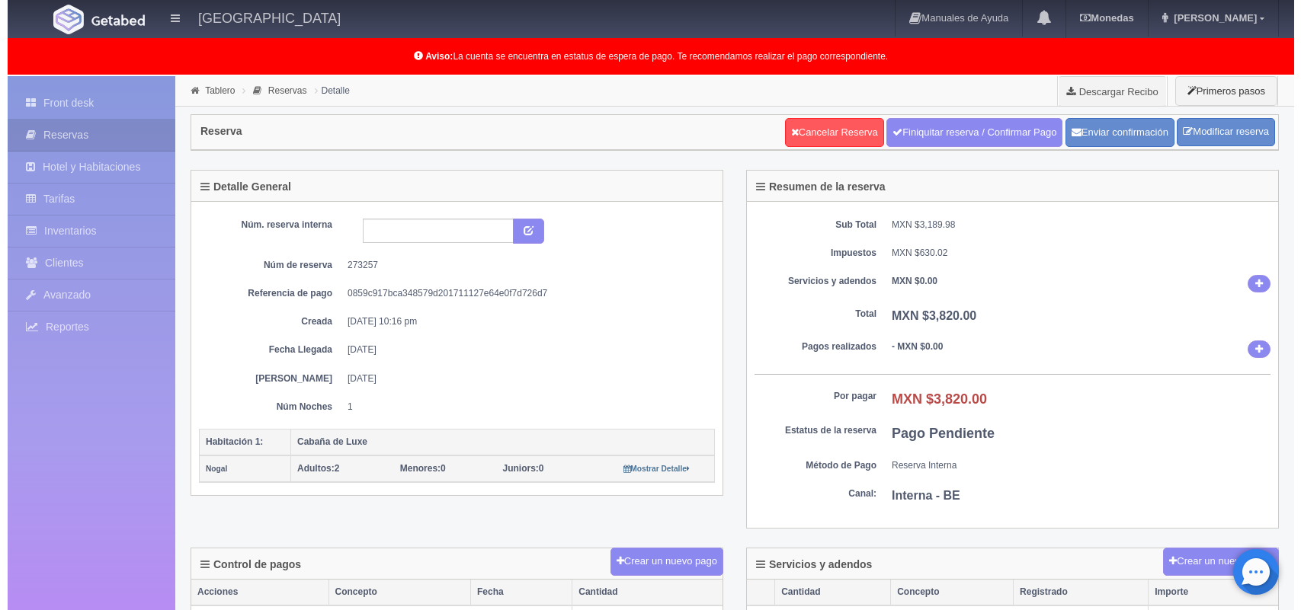
scroll to position [190, 0]
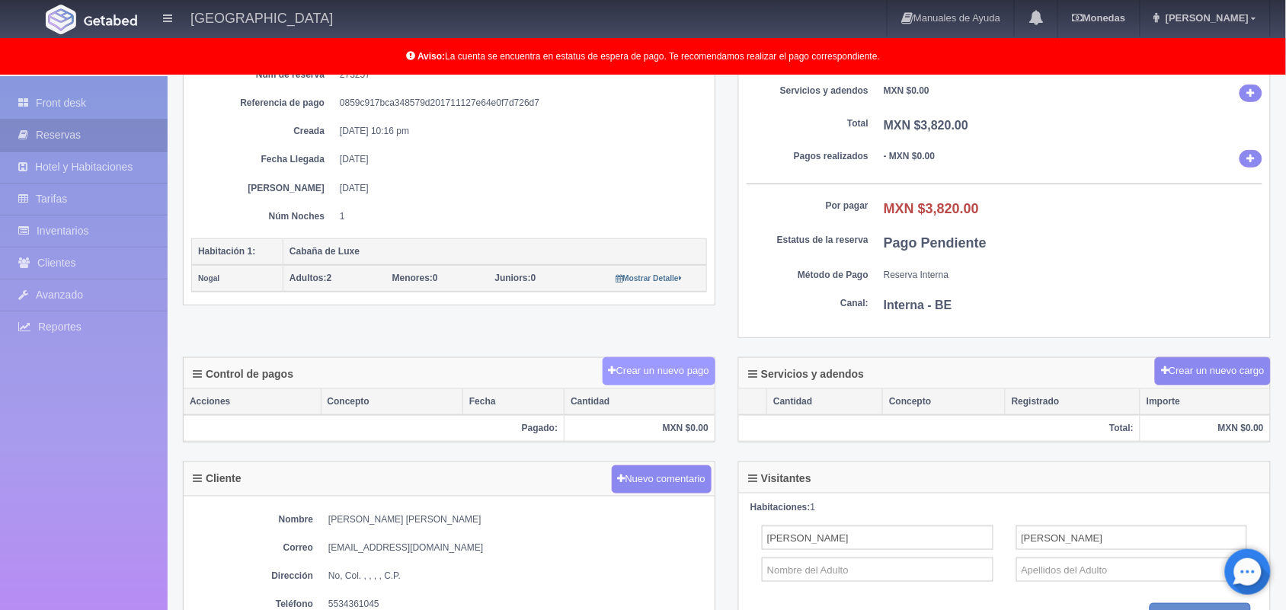
click at [615, 370] on button "Crear un nuevo pago" at bounding box center [659, 371] width 113 height 28
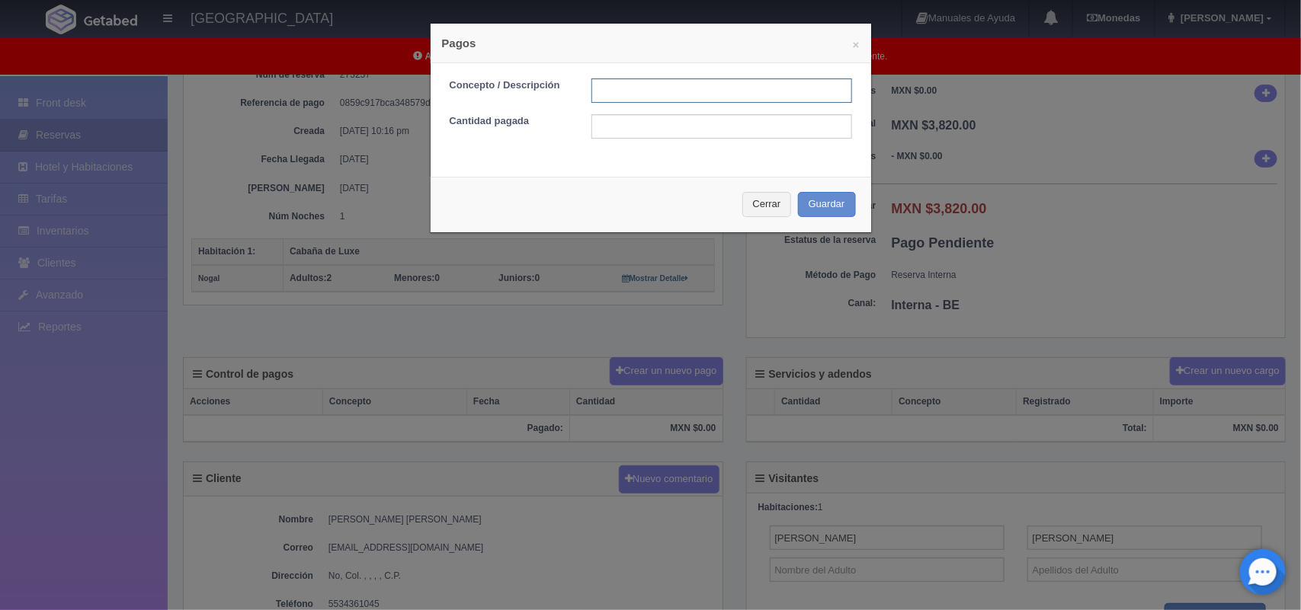
click at [661, 90] on input "text" at bounding box center [721, 90] width 261 height 24
type input "Pago transferencia"
click at [703, 130] on input "text" at bounding box center [721, 126] width 261 height 24
type input "1,910.00"
click at [831, 213] on button "Guardar" at bounding box center [827, 204] width 58 height 25
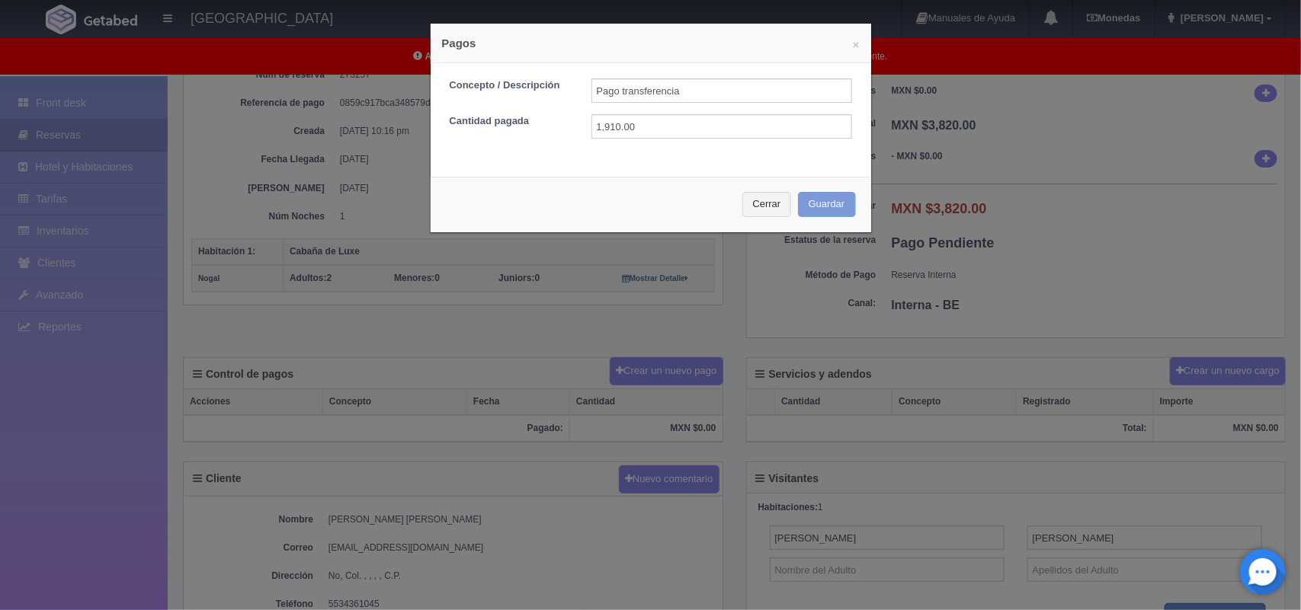
click at [831, 213] on div "Cerrar Guardar" at bounding box center [650, 205] width 440 height 56
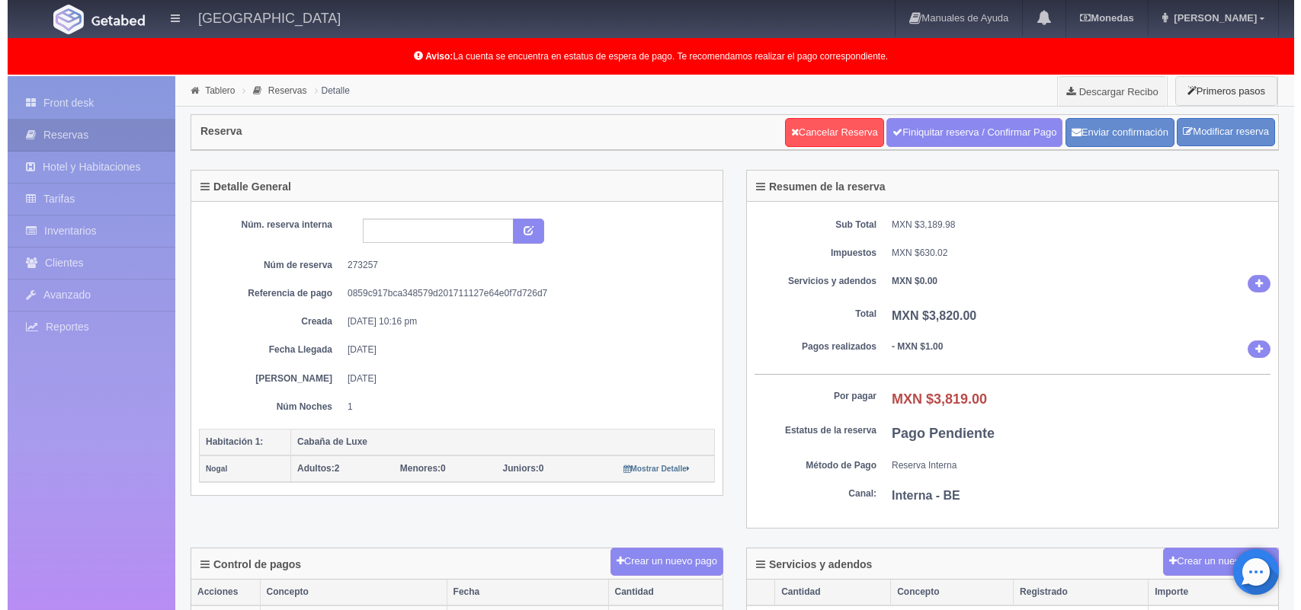
scroll to position [190, 0]
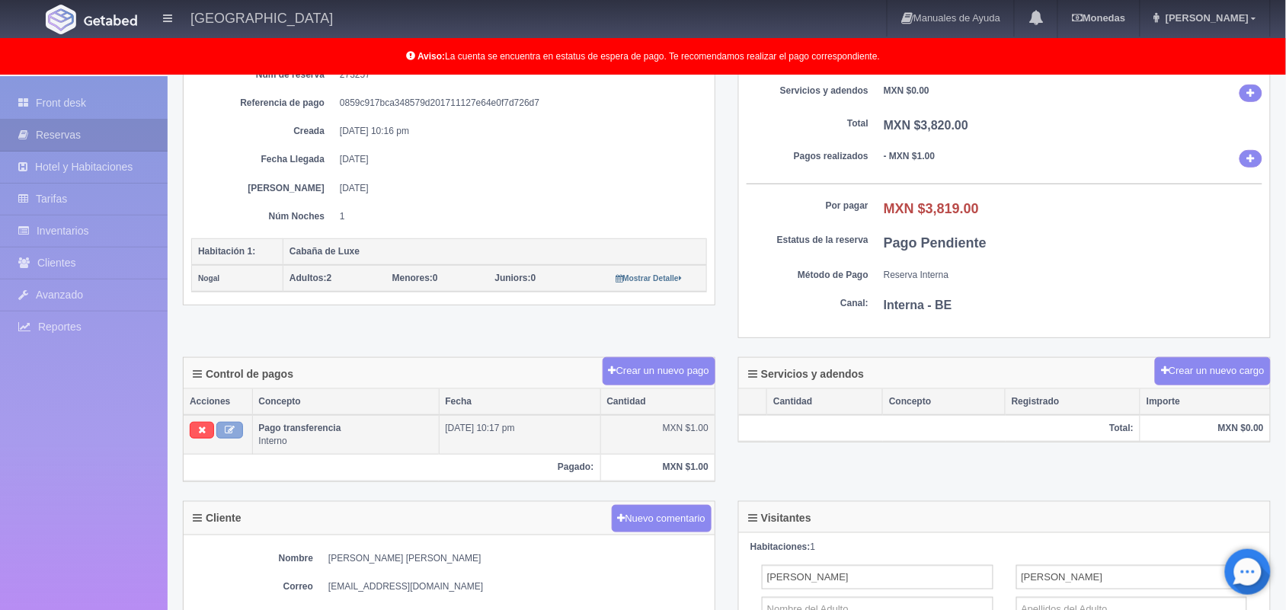
click at [227, 432] on icon at bounding box center [230, 430] width 10 height 10
type input "Pago transferencia"
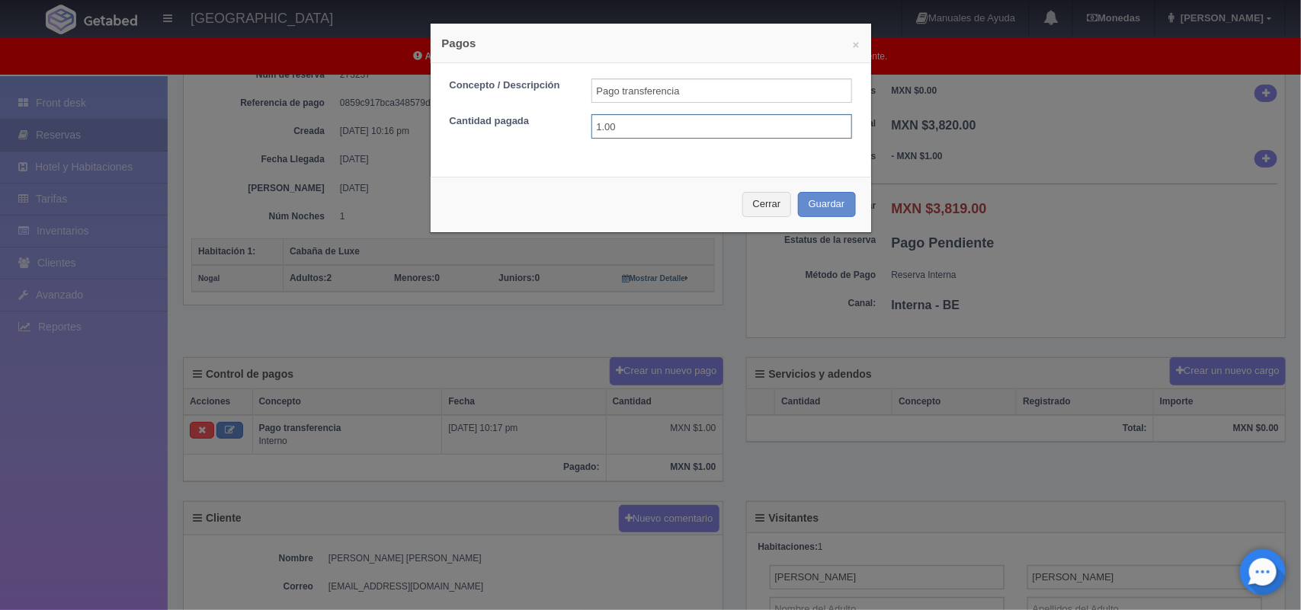
click at [617, 119] on input "1.00" at bounding box center [721, 126] width 261 height 24
type input "1"
type input "1,910.00"
click at [824, 206] on button "Guardar" at bounding box center [827, 204] width 58 height 25
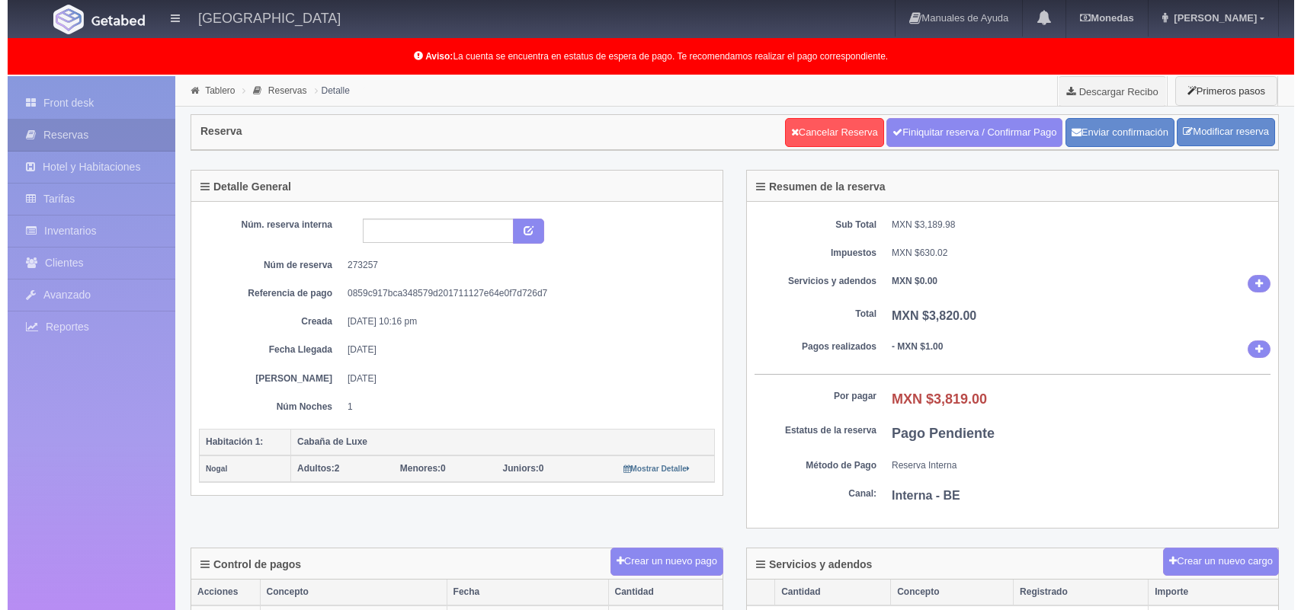
scroll to position [190, 0]
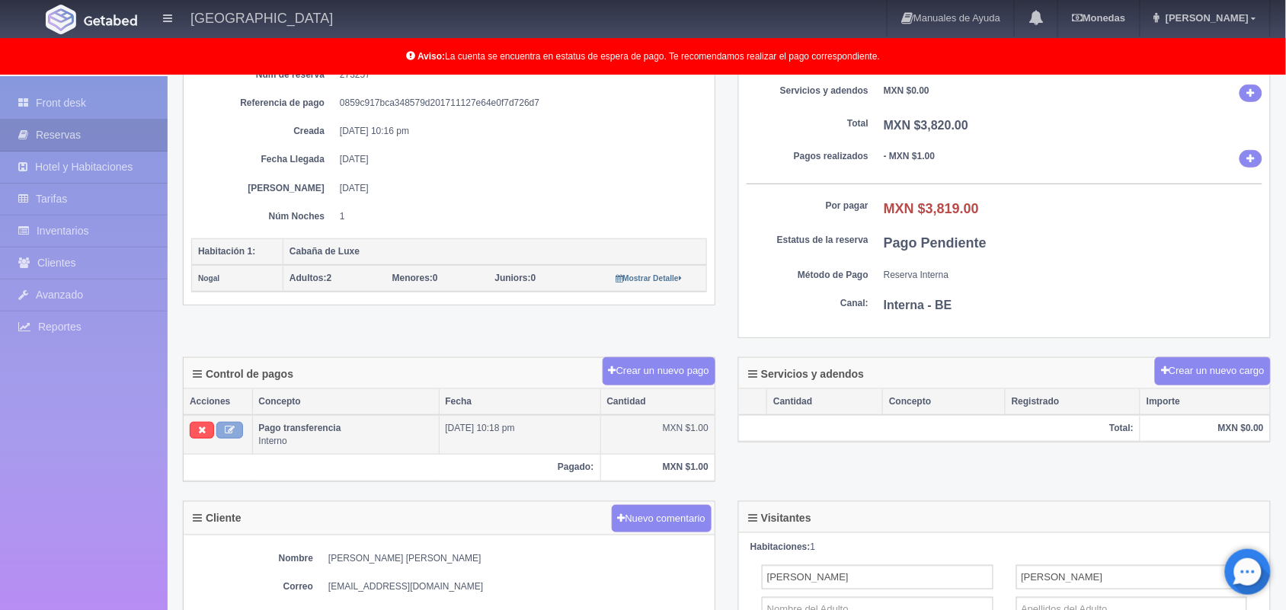
click at [238, 430] on button at bounding box center [229, 430] width 27 height 17
type input "Pago transferencia"
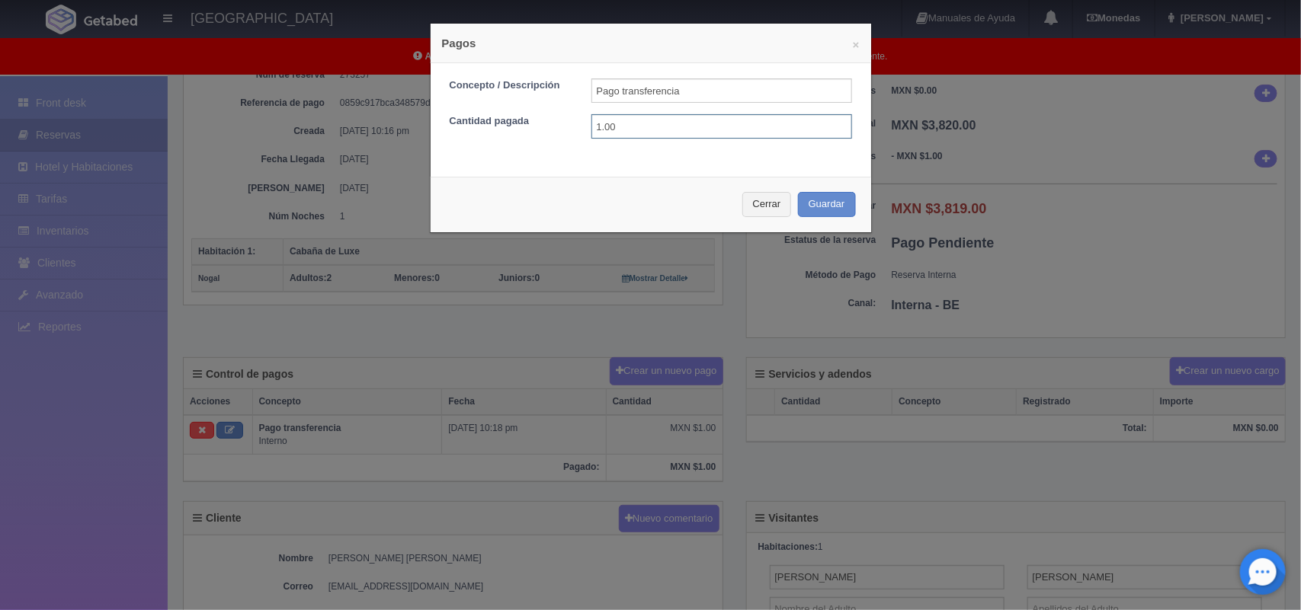
click at [614, 126] on input "1.00" at bounding box center [721, 126] width 261 height 24
type input "1910.00"
click at [828, 210] on button "Guardar" at bounding box center [827, 204] width 58 height 25
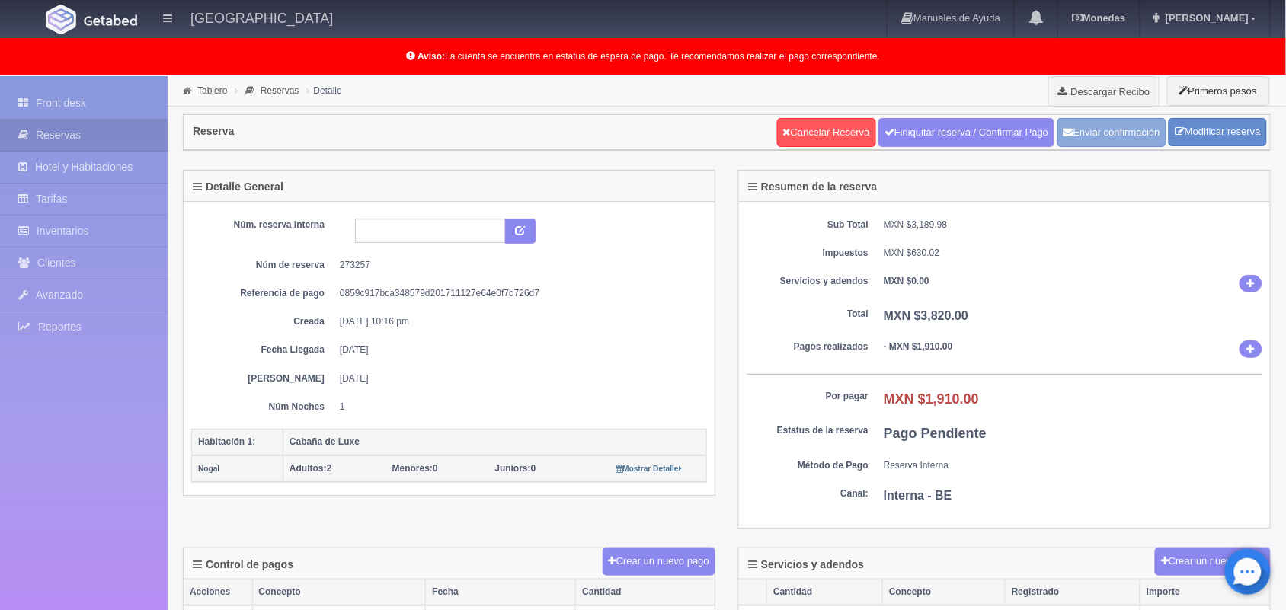
click at [1102, 138] on button "Enviar confirmación" at bounding box center [1112, 132] width 109 height 29
click at [65, 112] on link "Front desk" at bounding box center [84, 103] width 168 height 31
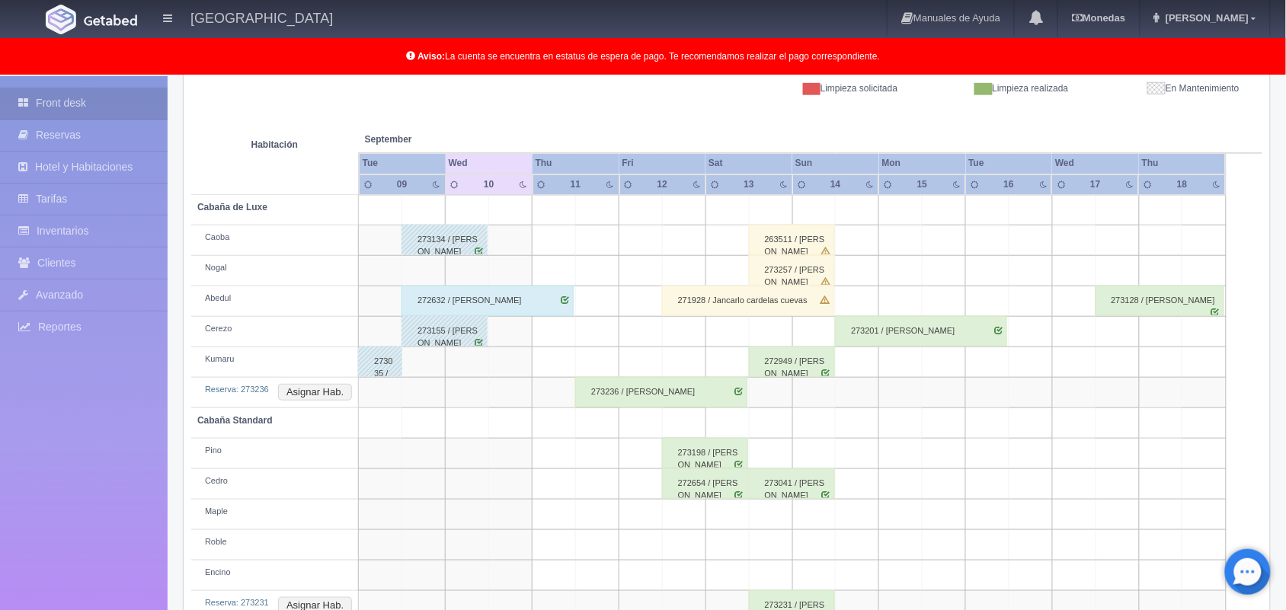
scroll to position [267, 0]
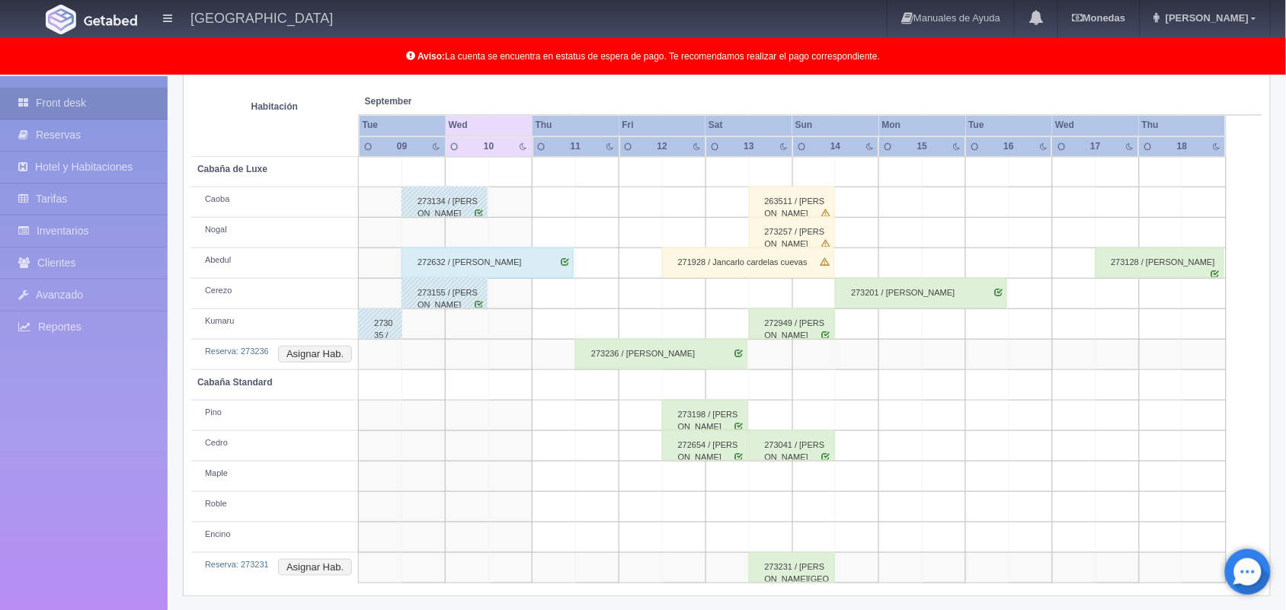
click at [805, 235] on div "273257 / [PERSON_NAME]" at bounding box center [792, 232] width 86 height 30
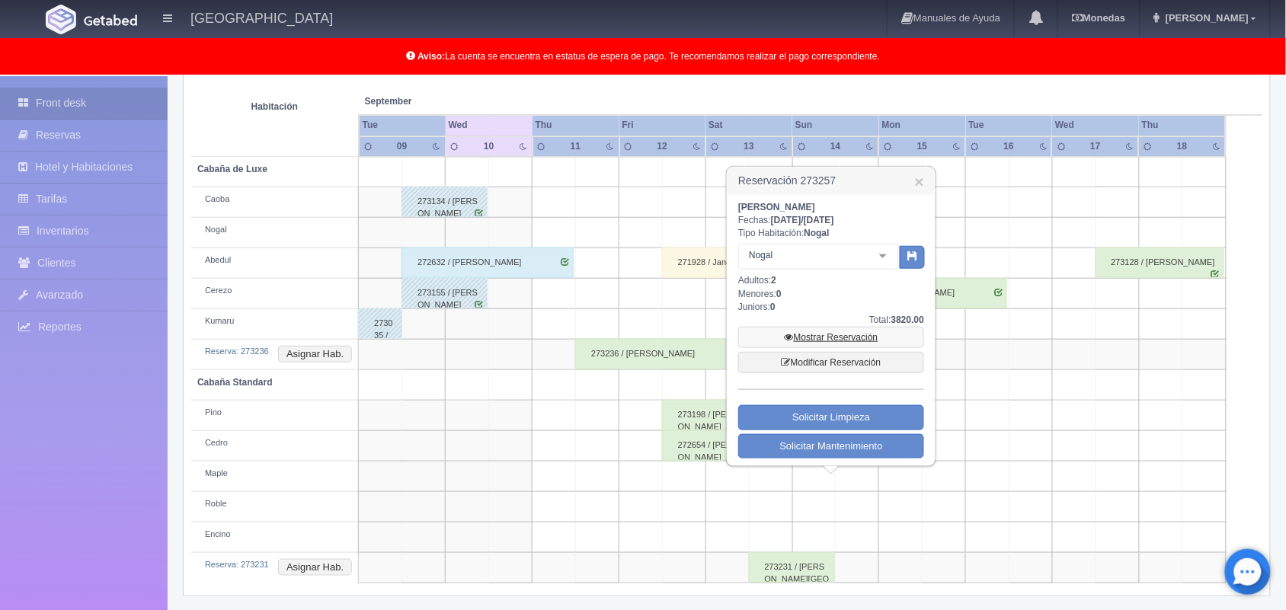
click at [869, 345] on link "Mostrar Reservación" at bounding box center [831, 337] width 186 height 21
